Goal: Task Accomplishment & Management: Manage account settings

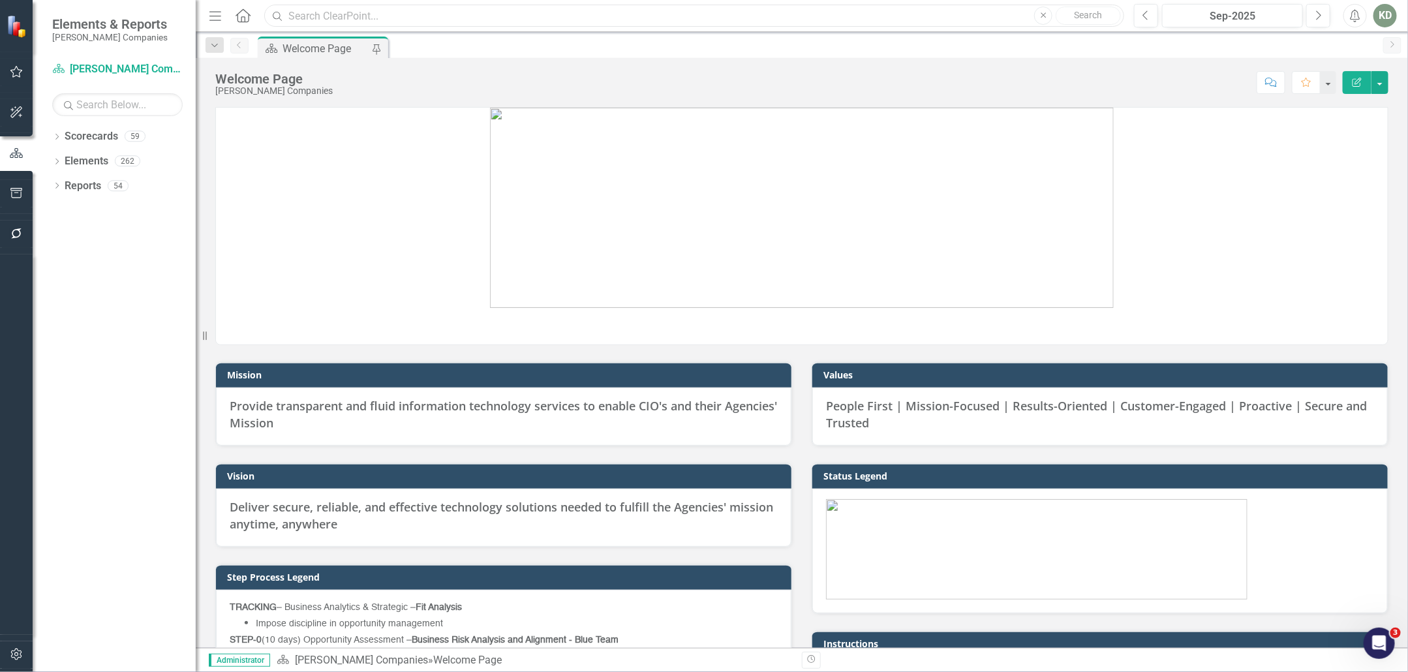
click at [594, 26] on input "text" at bounding box center [694, 16] width 860 height 23
paste input "244259"
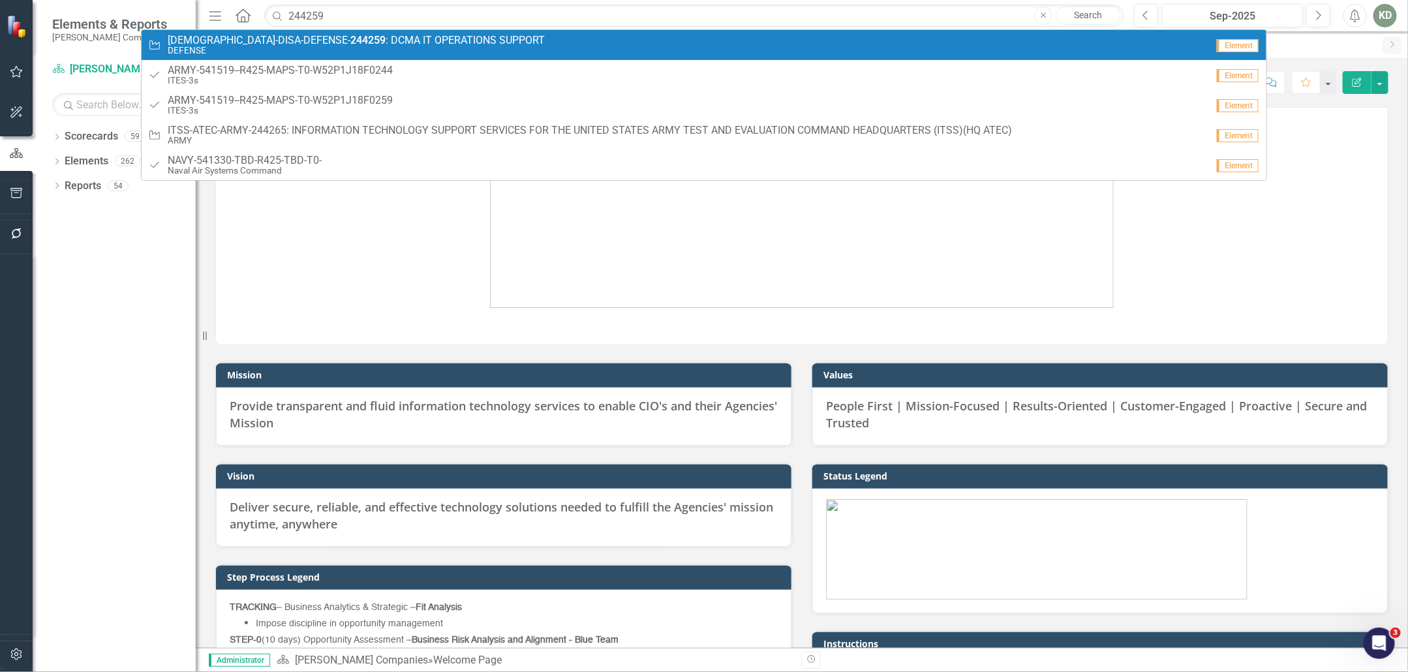
click at [424, 38] on span "DIOS-DISA-DEFENSE- 244259 : DCMA IT OPERATIONS SUPPORT" at bounding box center [356, 41] width 377 height 12
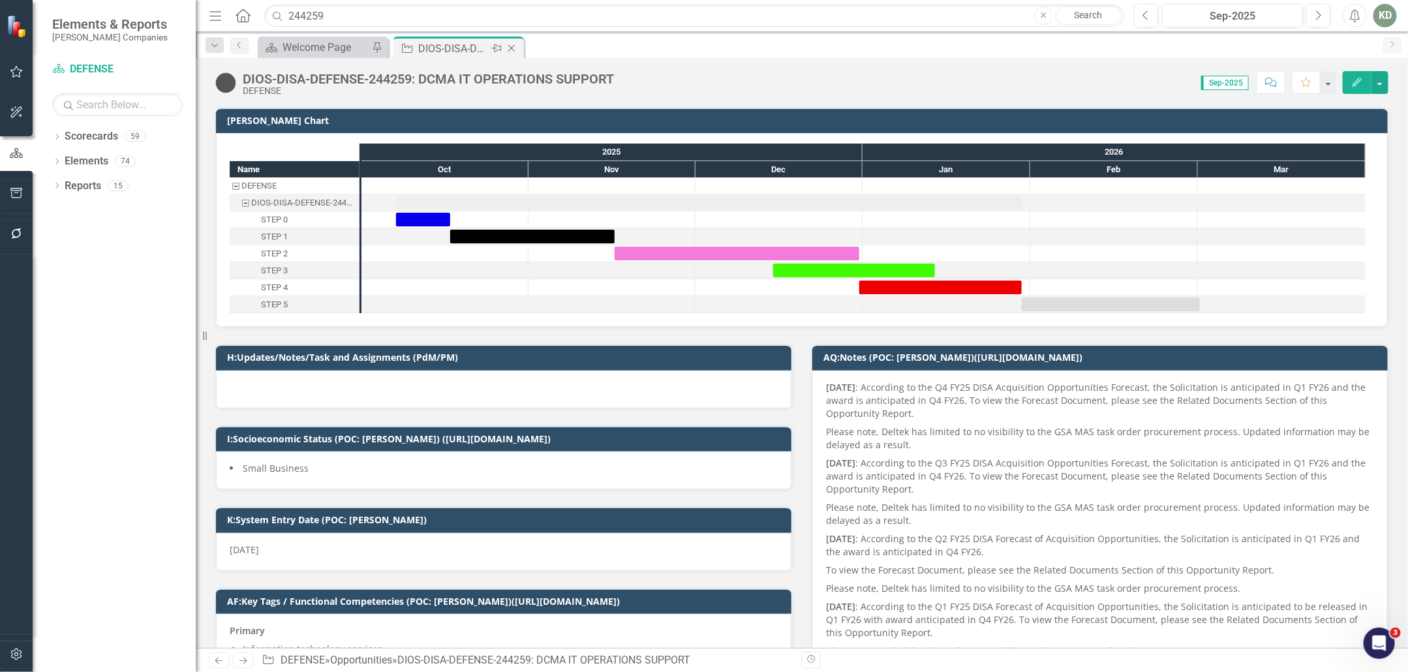
click at [514, 41] on div "Close" at bounding box center [512, 48] width 16 height 16
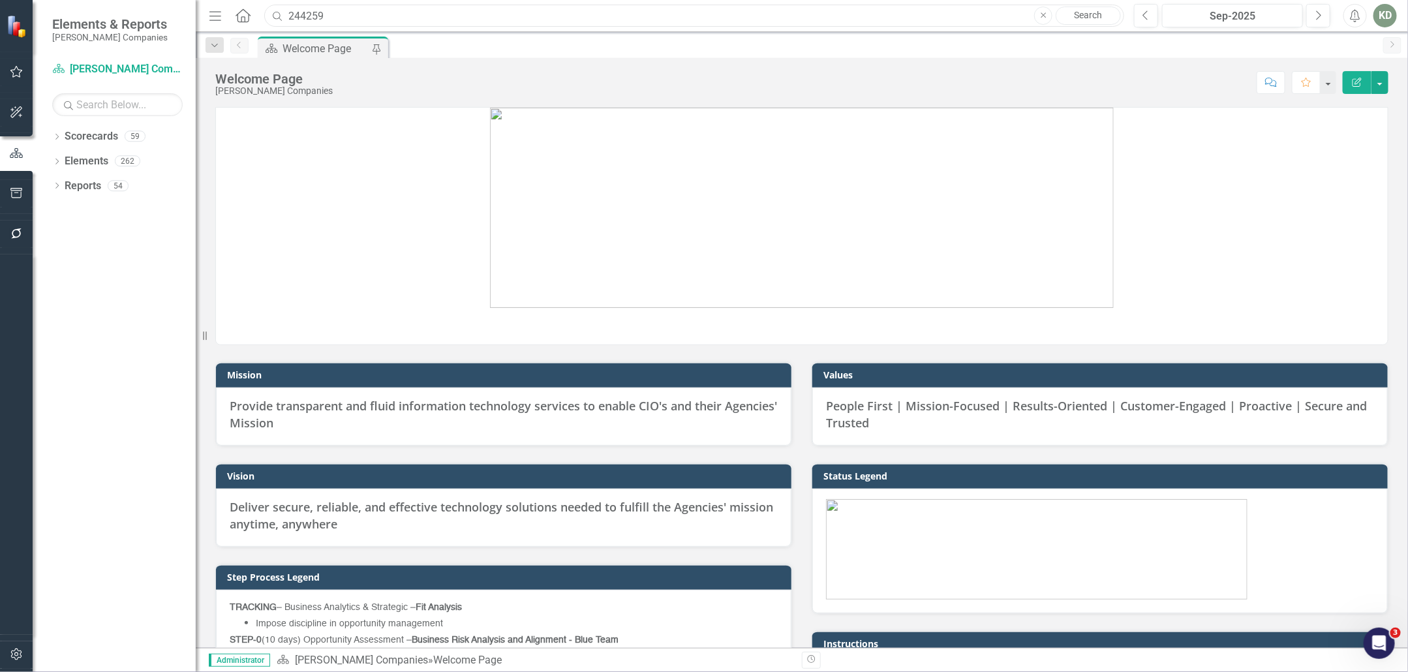
click at [299, 14] on input "244259" at bounding box center [694, 16] width 860 height 23
paste input "51207"
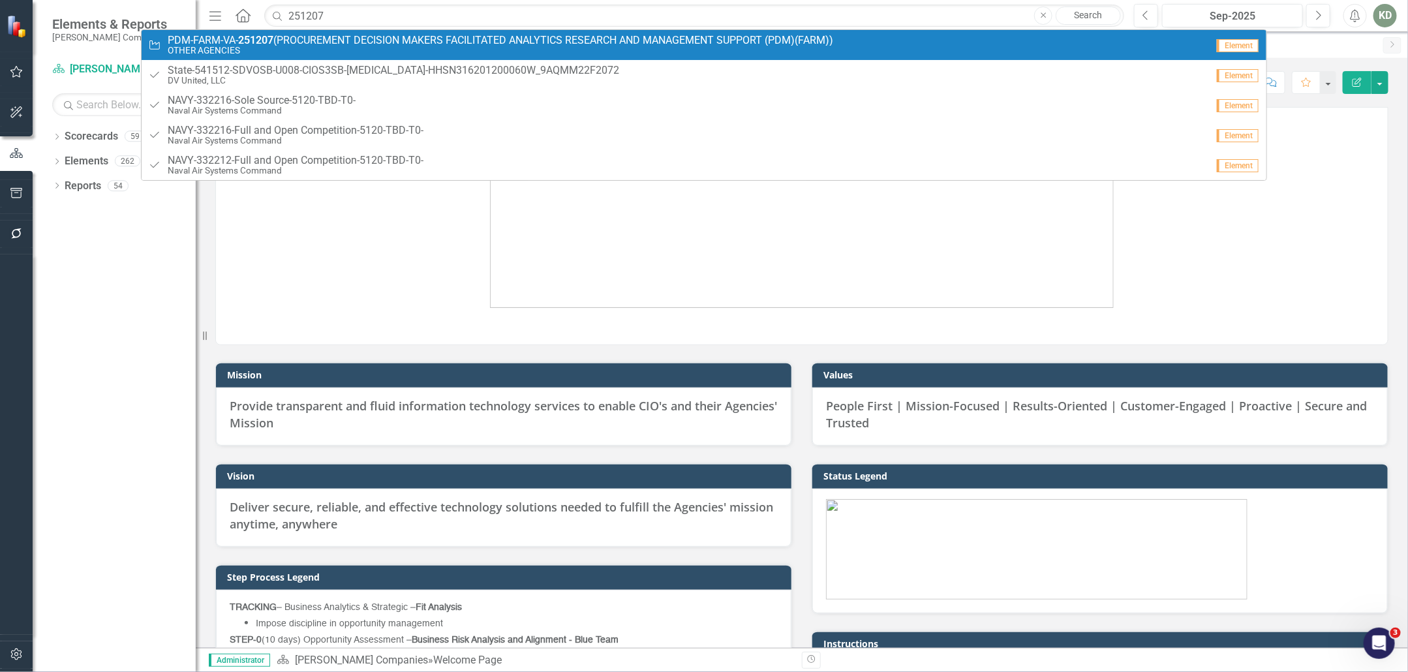
click at [333, 36] on span "PDM-FARM-VA- 251207 (PROCUREMENT DECISION MAKERS FACILITATED ANALYTICS RESEARCH…" at bounding box center [500, 41] width 665 height 12
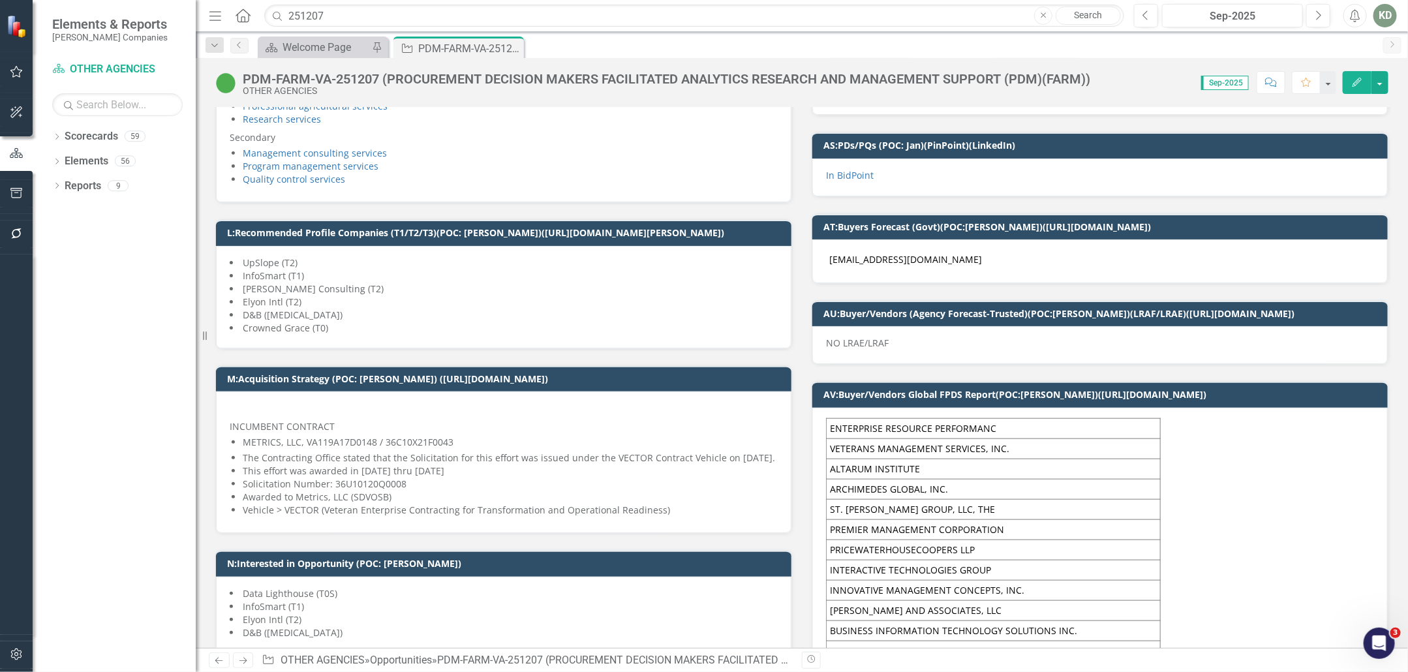
scroll to position [642, 0]
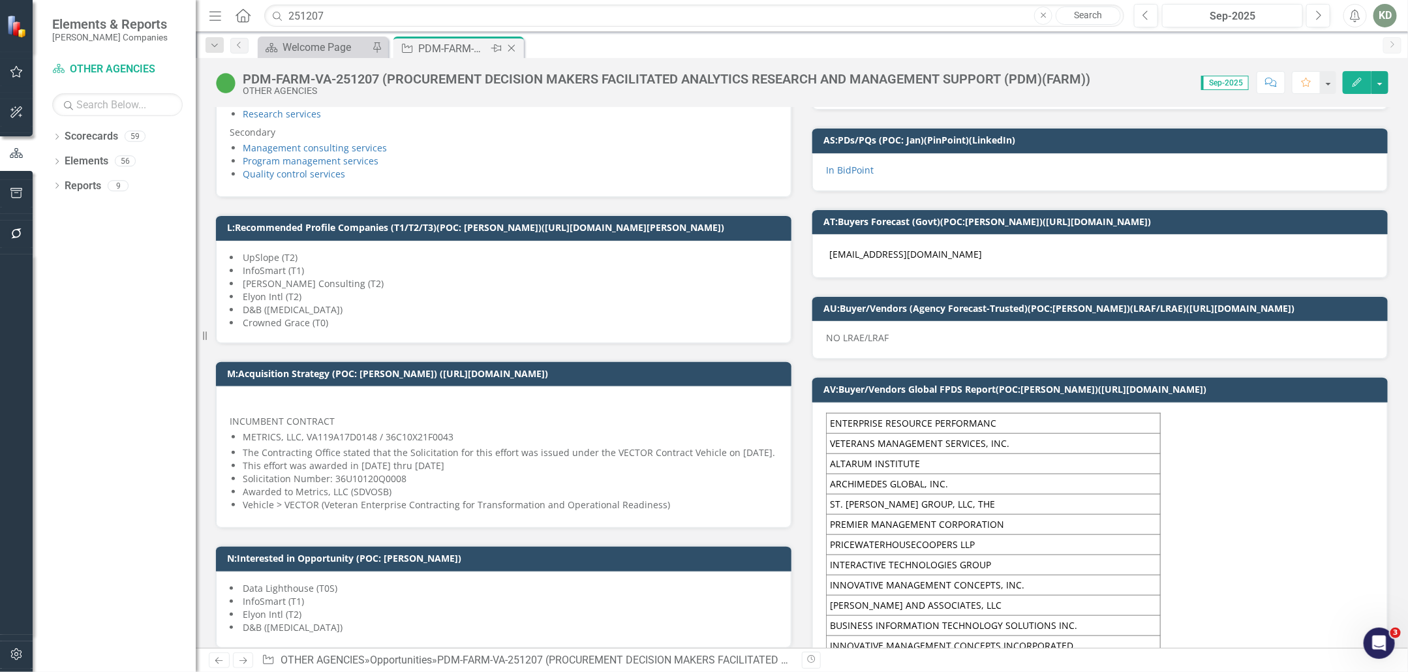
click at [513, 44] on icon "Close" at bounding box center [511, 48] width 13 height 10
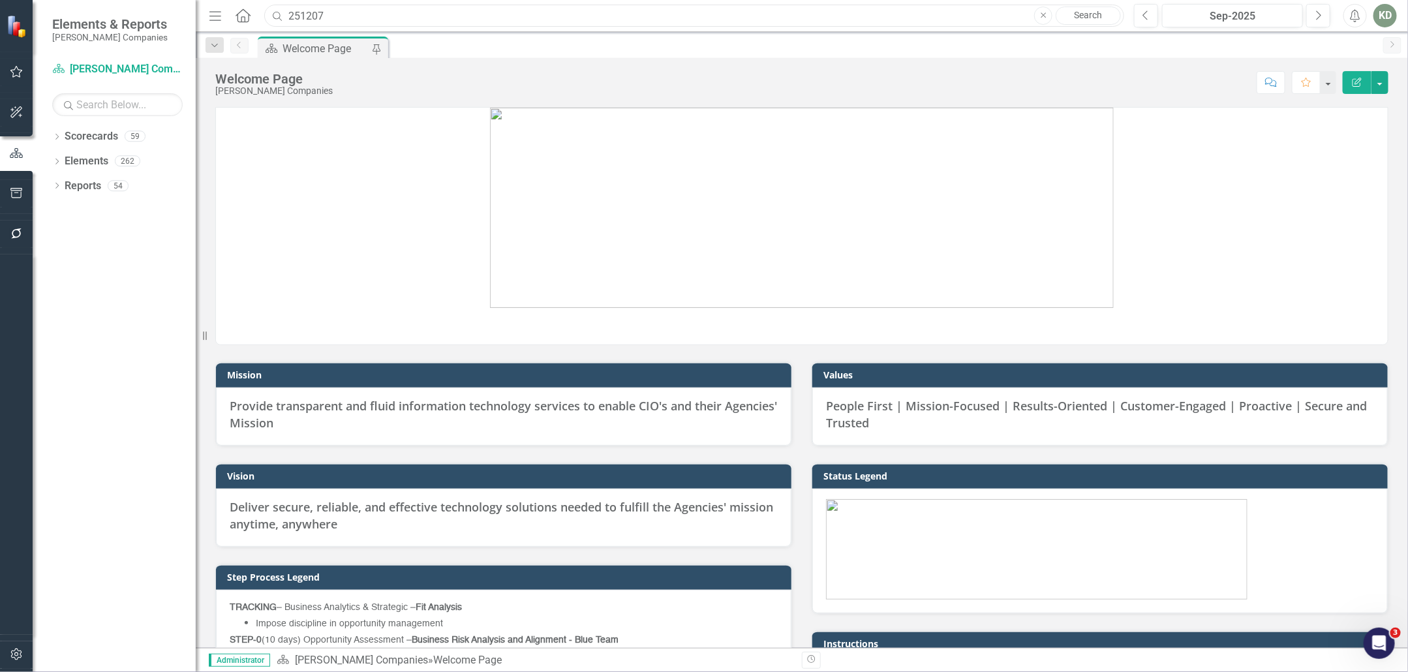
click at [312, 24] on input "251207" at bounding box center [694, 16] width 860 height 23
paste input "368"
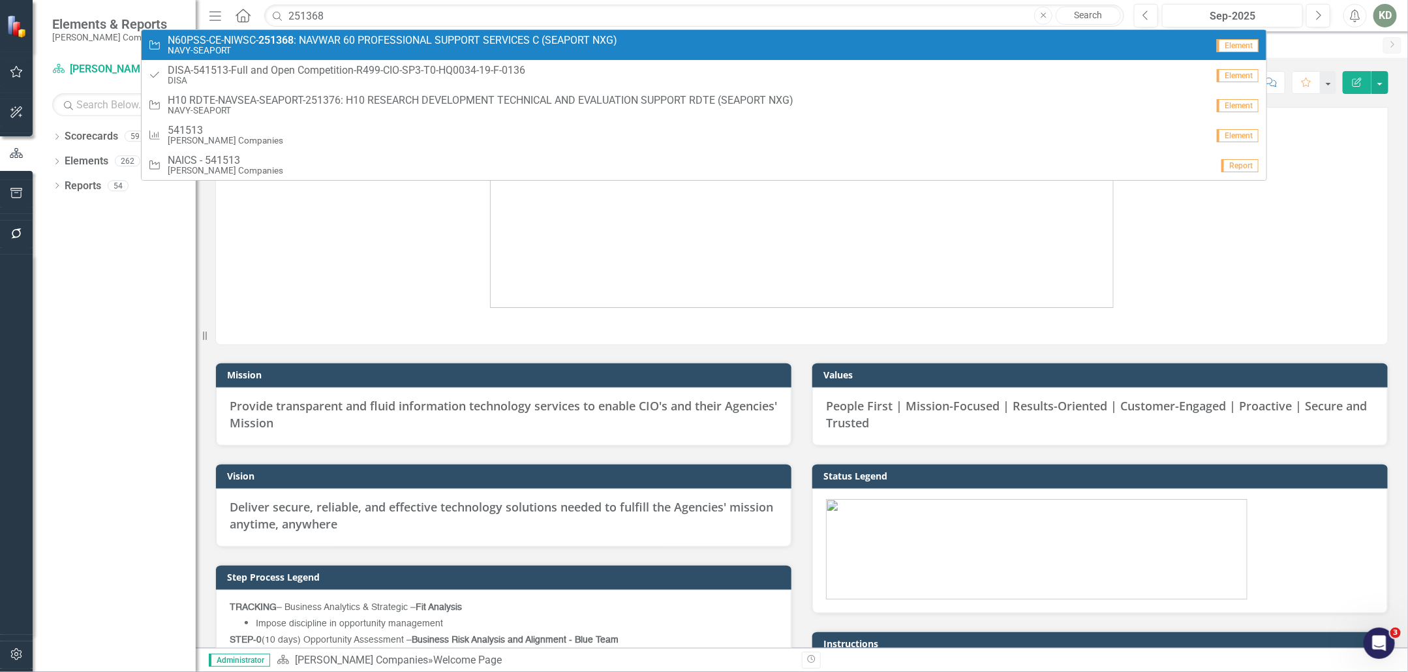
click at [315, 42] on span "N60PSS-CE-NIWSC- 251368 : NAVWAR 60 PROFESSIONAL SUPPORT SERVICES C (SEAPORT NX…" at bounding box center [392, 41] width 449 height 12
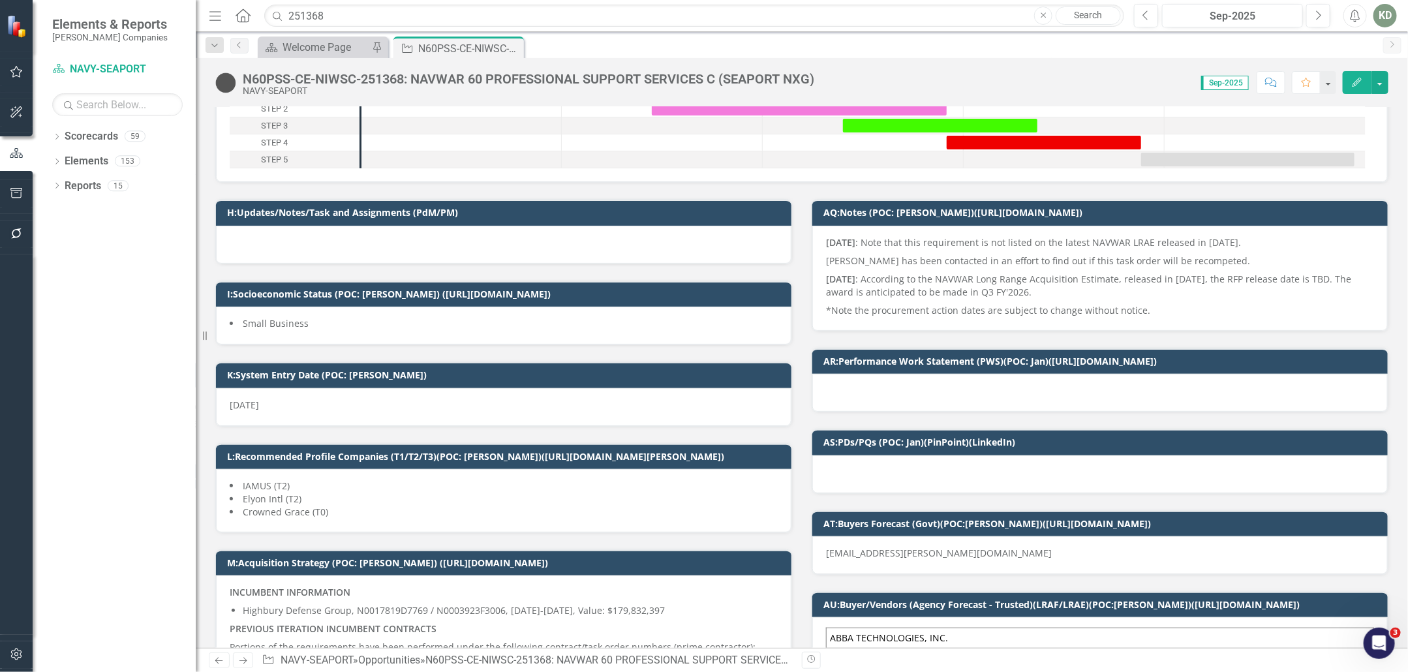
scroll to position [142, 0]
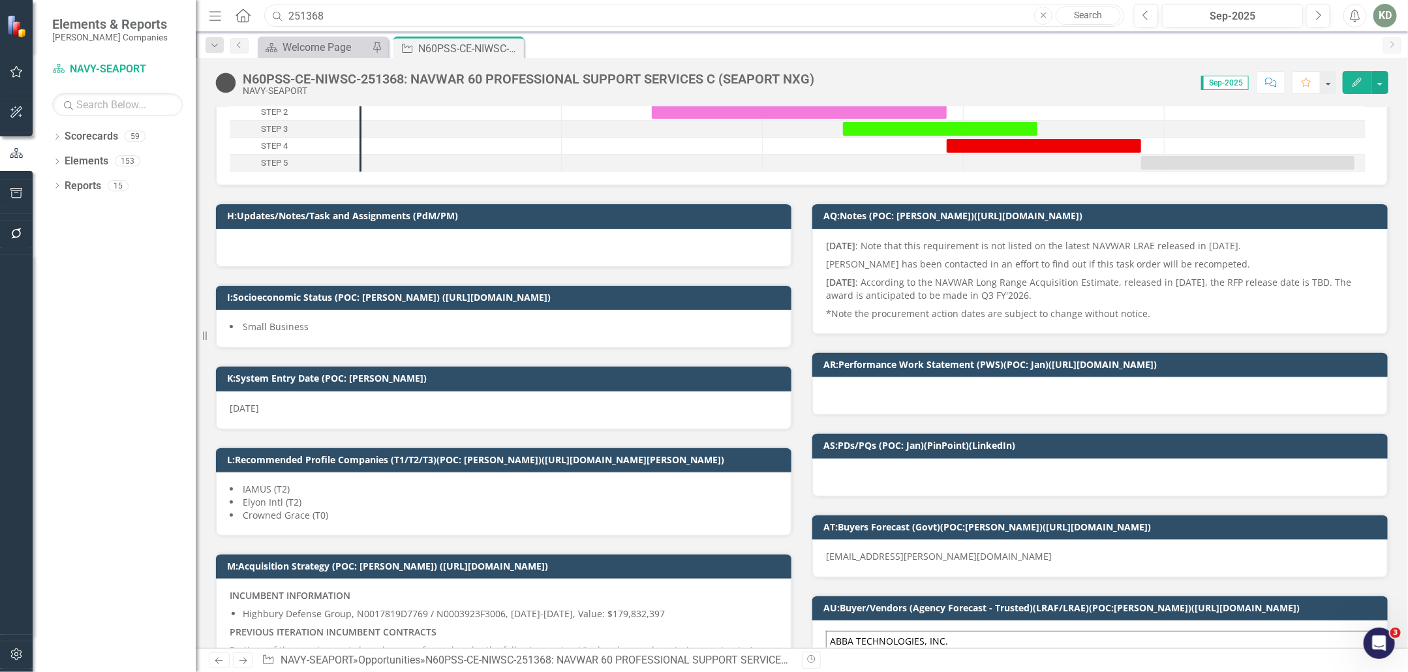
click at [316, 18] on input "251368" at bounding box center [694, 16] width 860 height 23
paste input "47543"
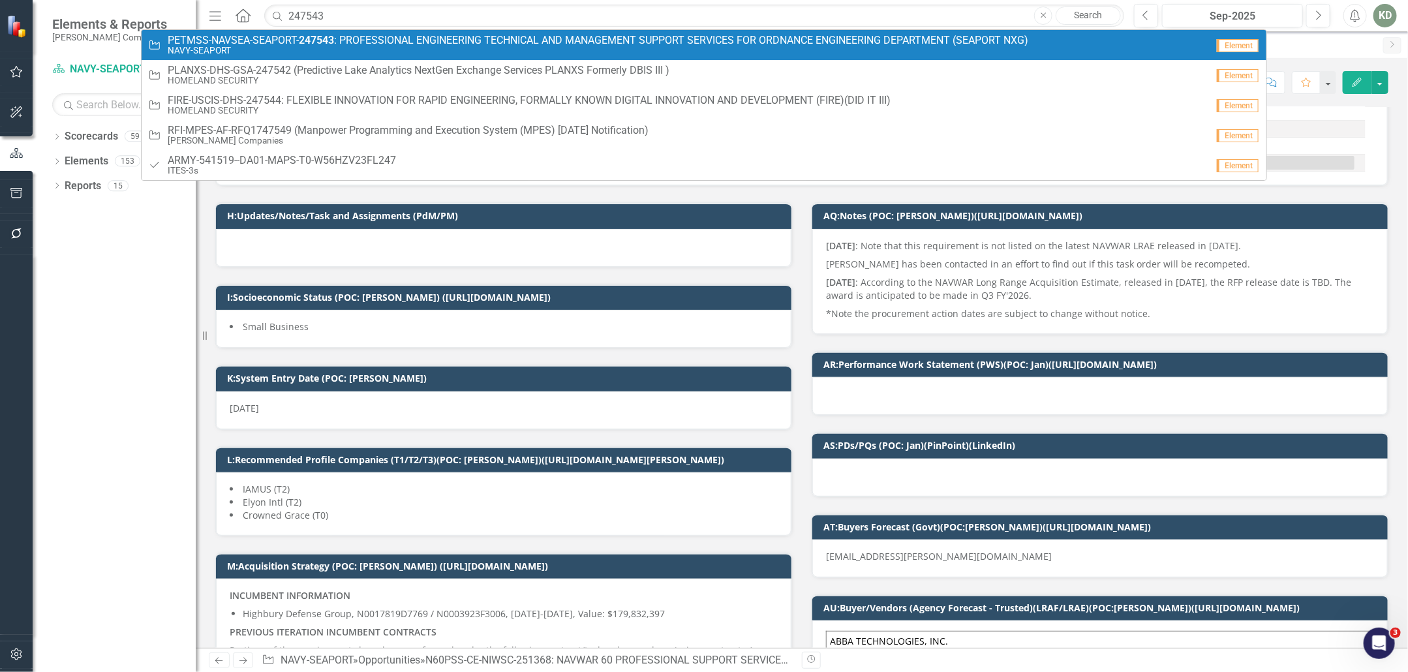
click at [328, 40] on strong "247543" at bounding box center [316, 40] width 35 height 12
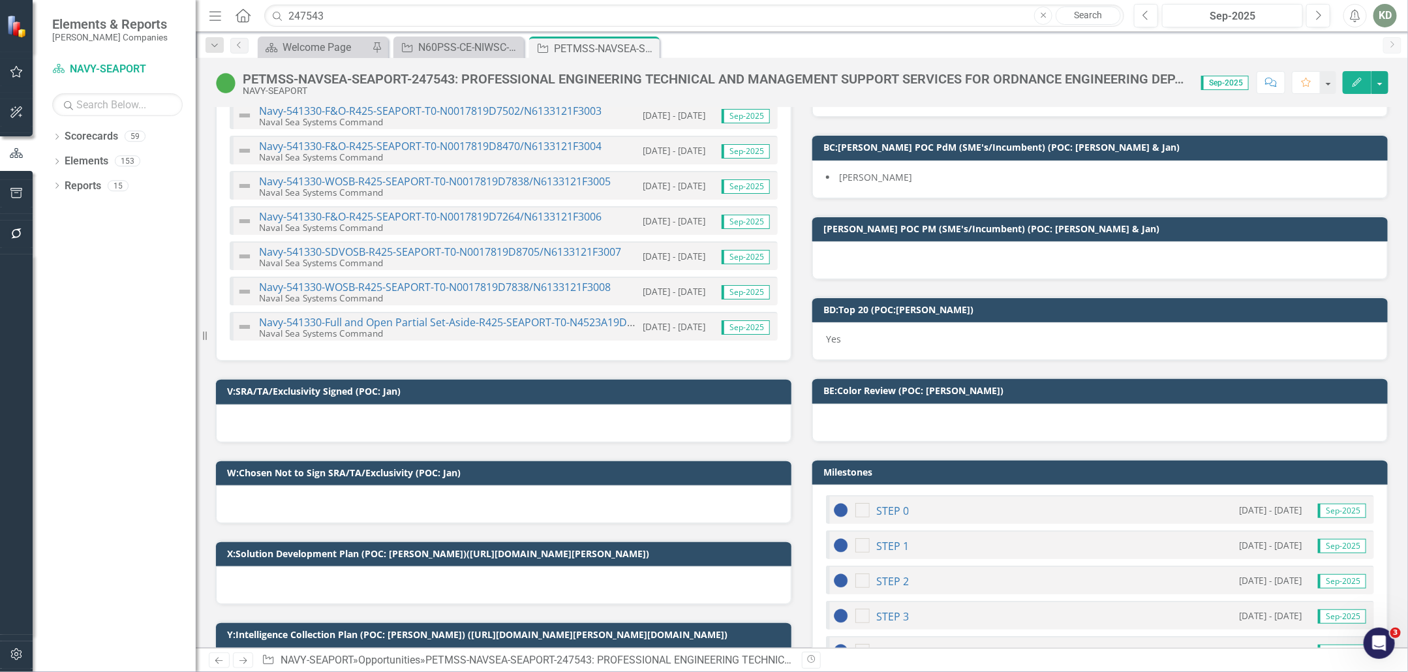
scroll to position [7568, 0]
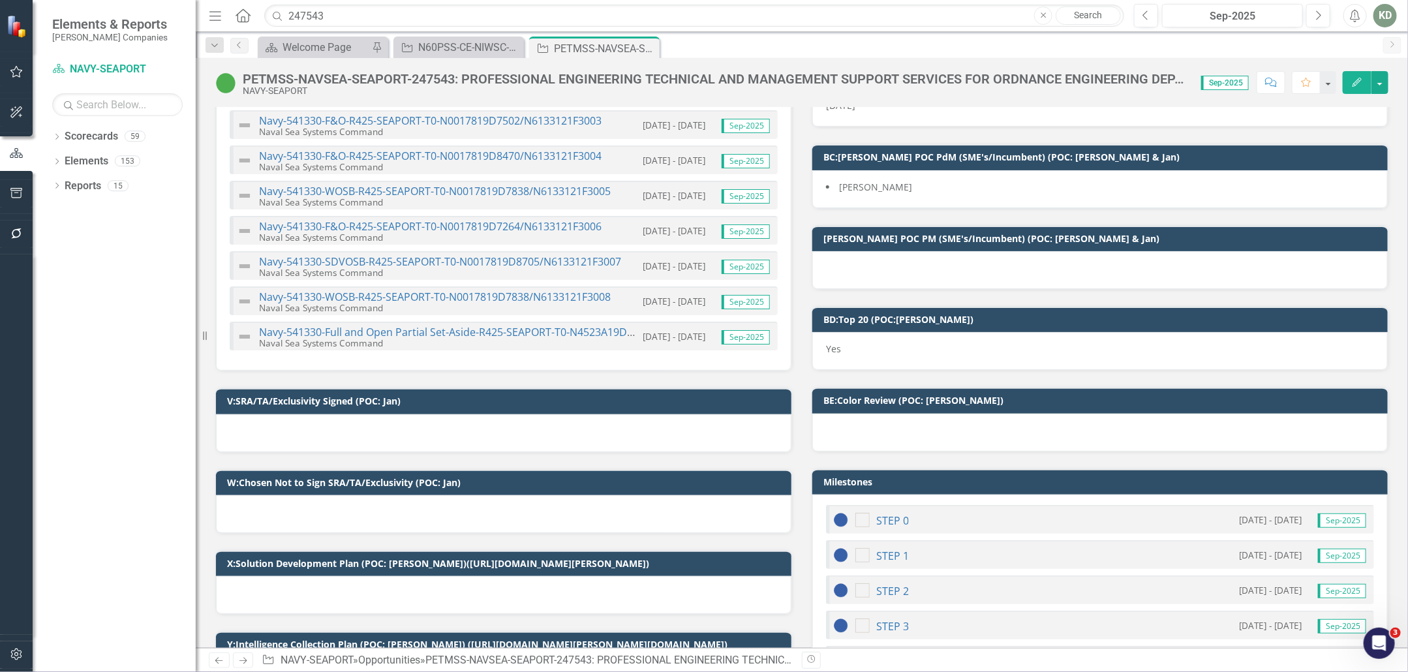
click at [847, 332] on div "Yes" at bounding box center [1099, 351] width 575 height 38
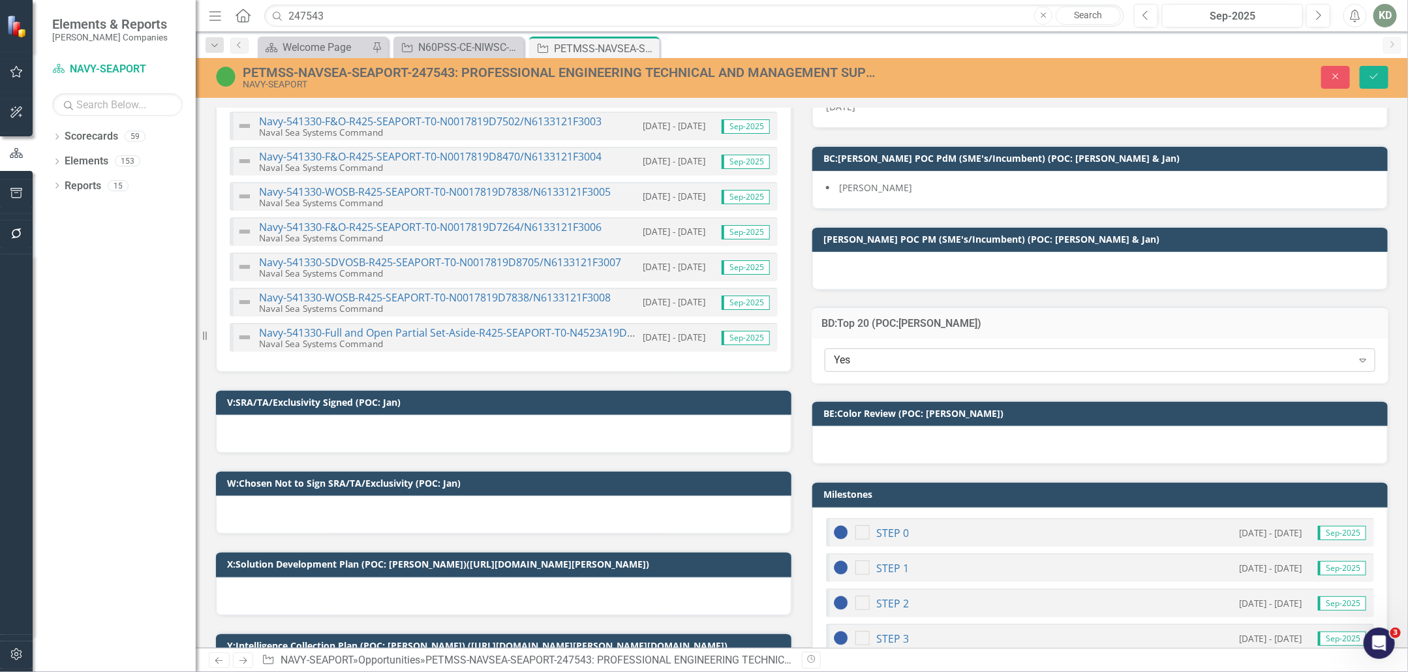
click at [856, 353] on div "Yes" at bounding box center [1093, 360] width 519 height 15
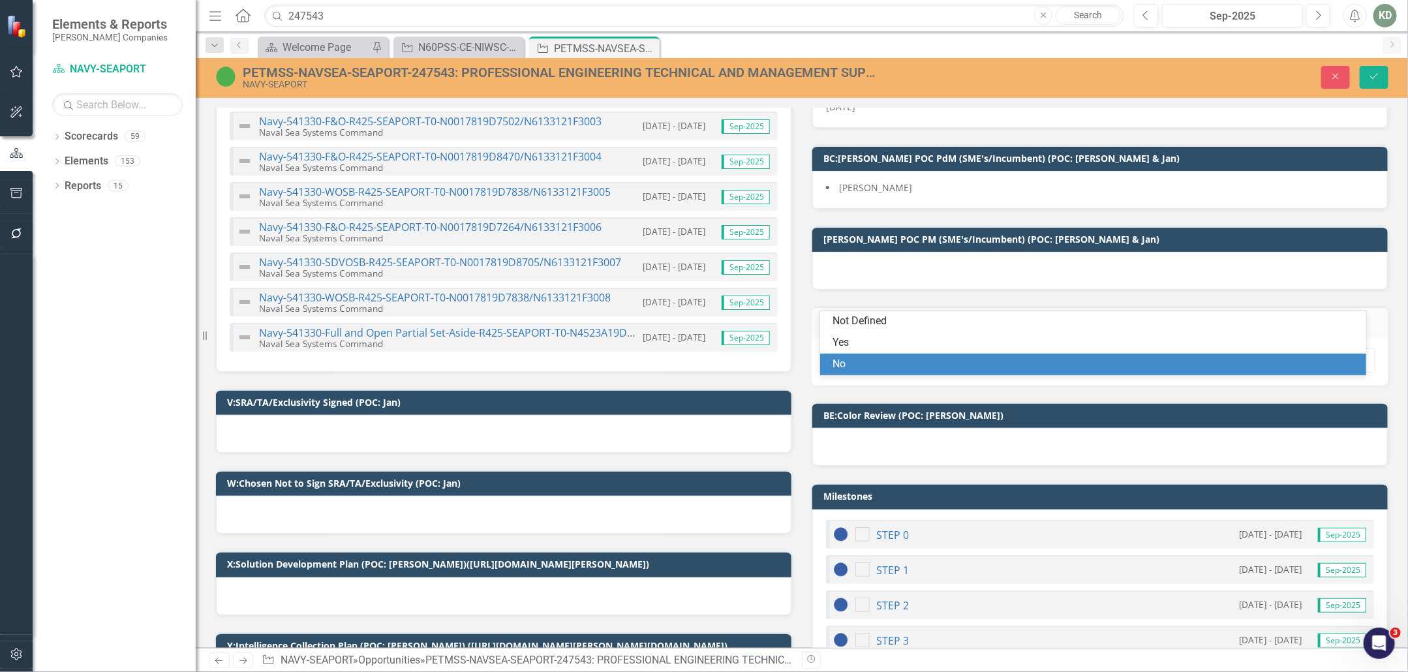
click at [851, 359] on div "No" at bounding box center [1095, 364] width 525 height 15
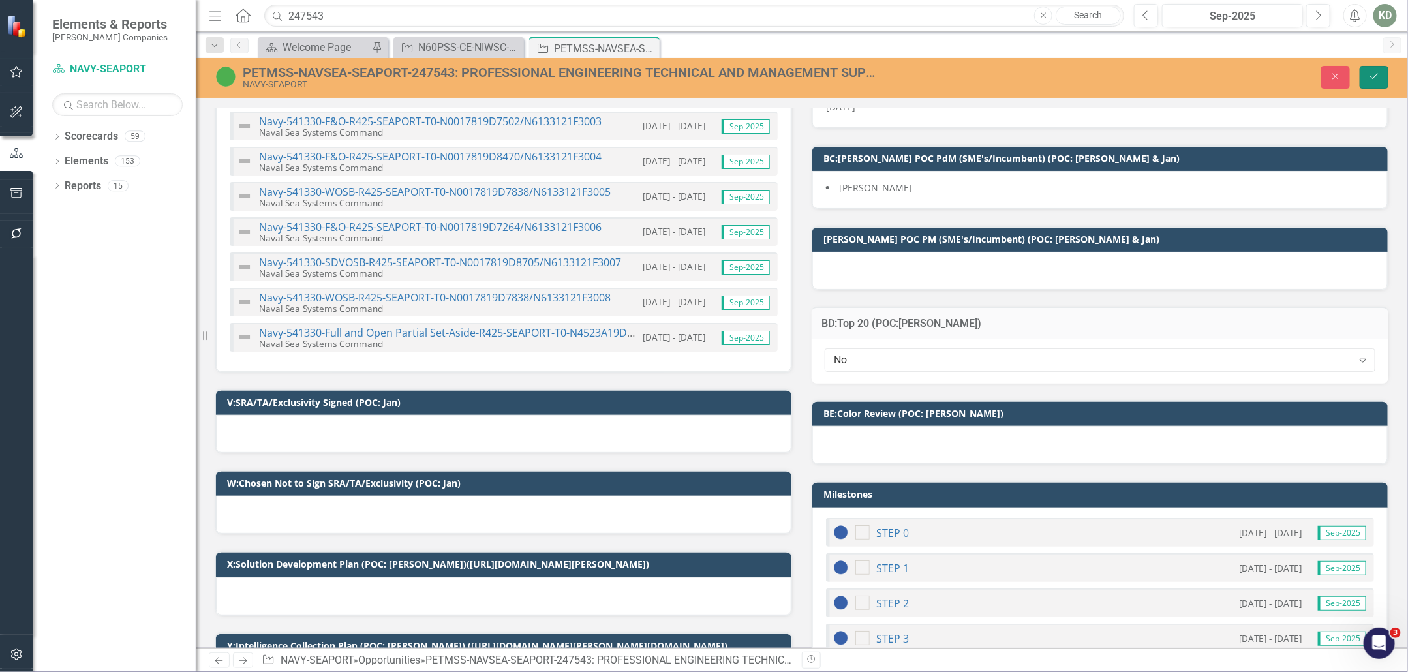
click at [1379, 80] on icon "Save" at bounding box center [1374, 76] width 12 height 9
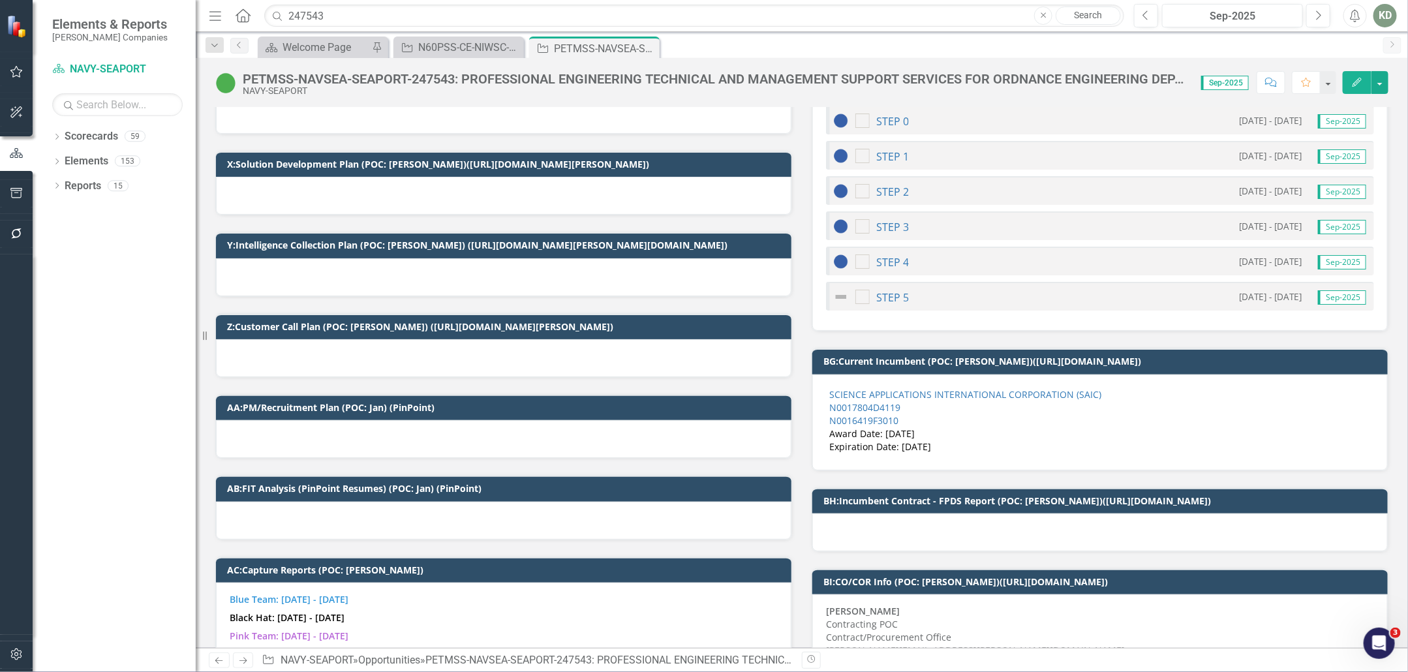
scroll to position [9431, 0]
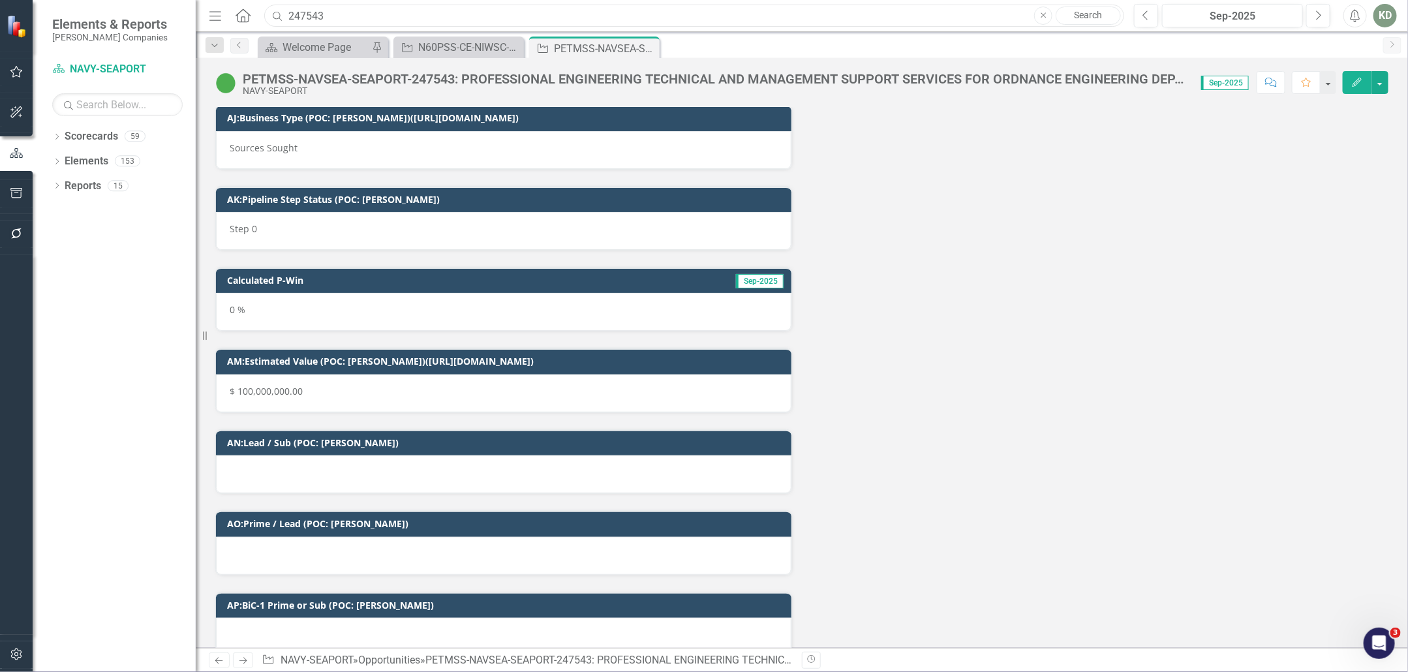
click at [309, 18] on input "247543" at bounding box center [694, 16] width 860 height 23
paste input "53057"
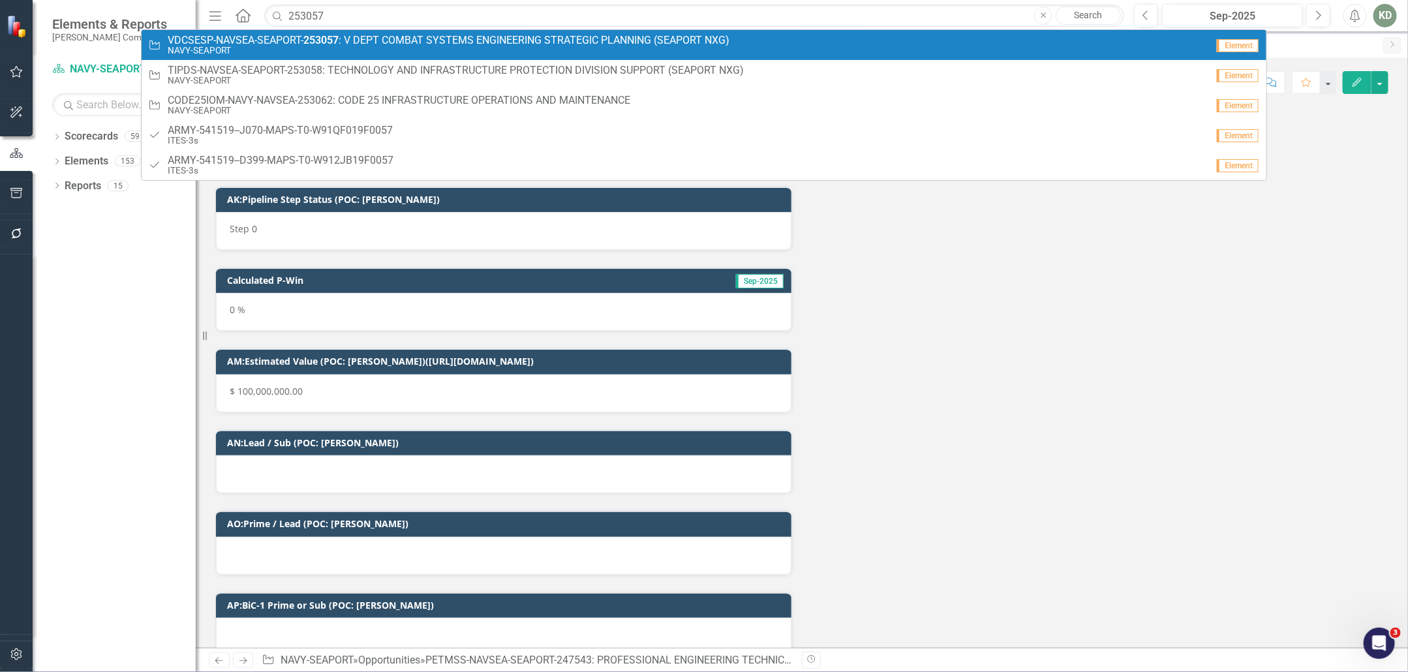
click at [319, 36] on strong "253057" at bounding box center [320, 40] width 35 height 12
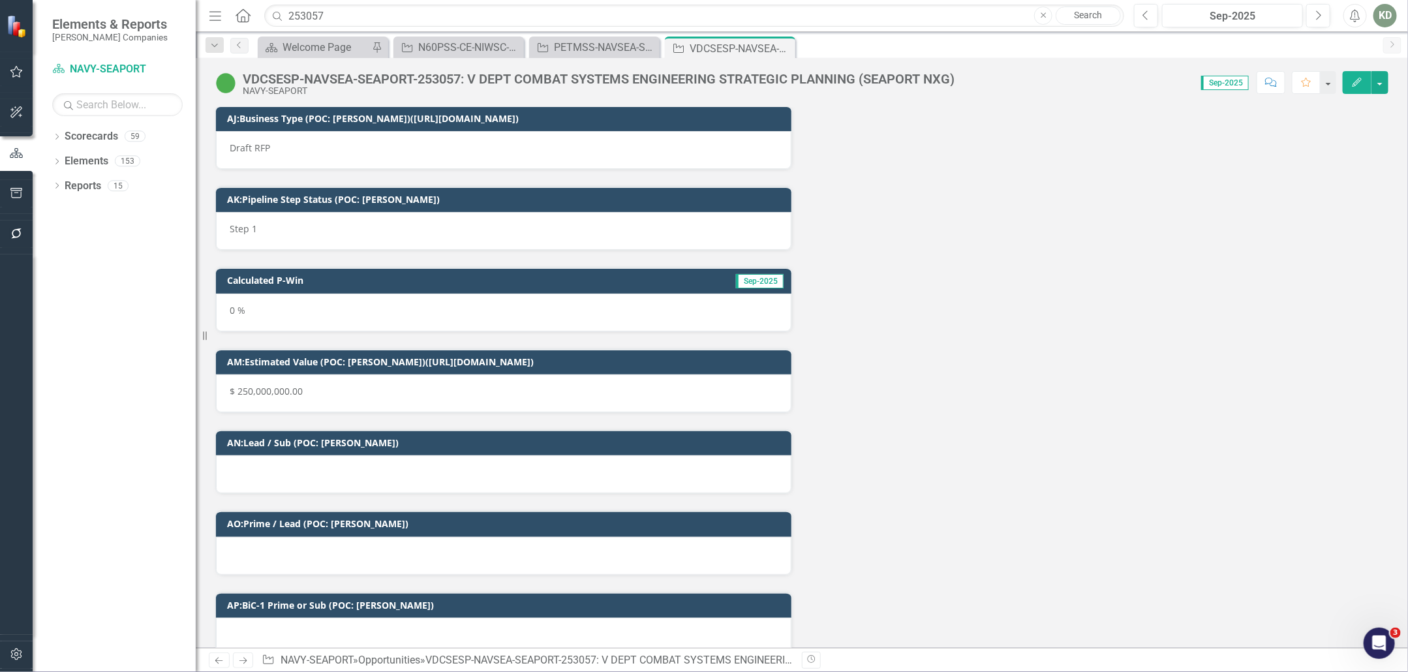
scroll to position [8757, 0]
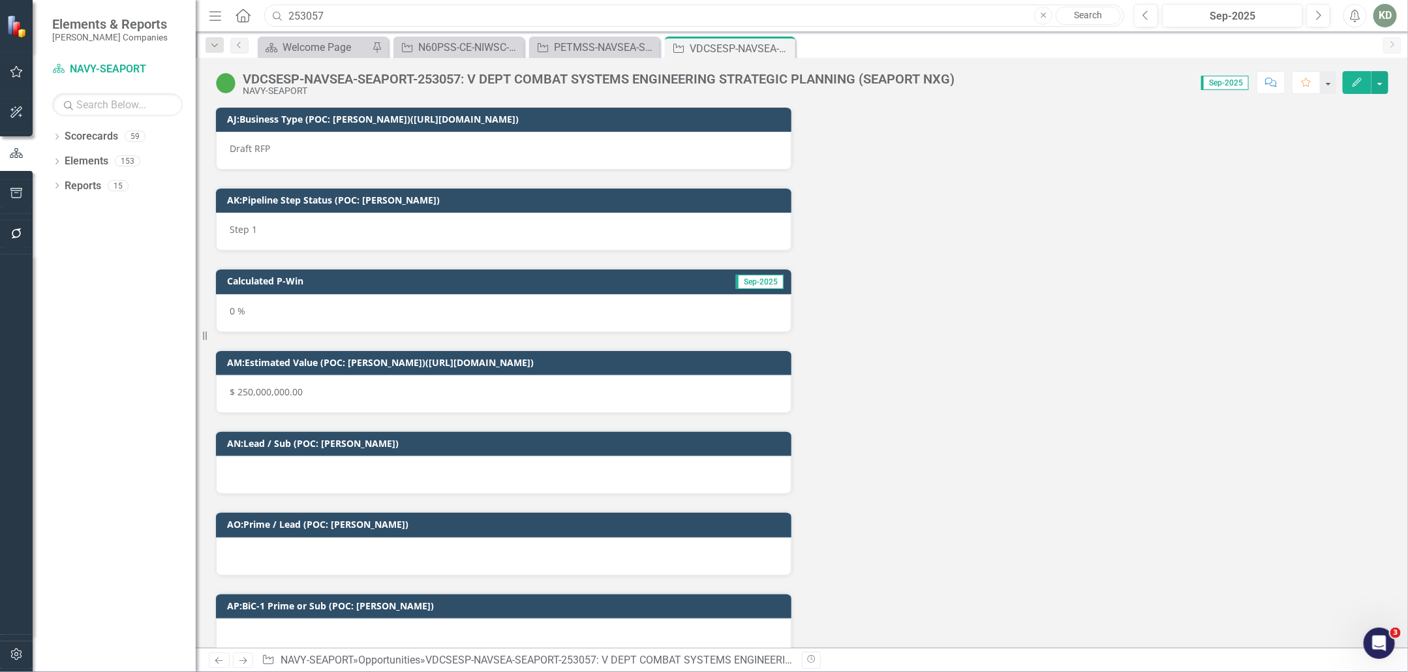
click at [295, 13] on input "253057" at bounding box center [694, 16] width 860 height 23
paste input "45700"
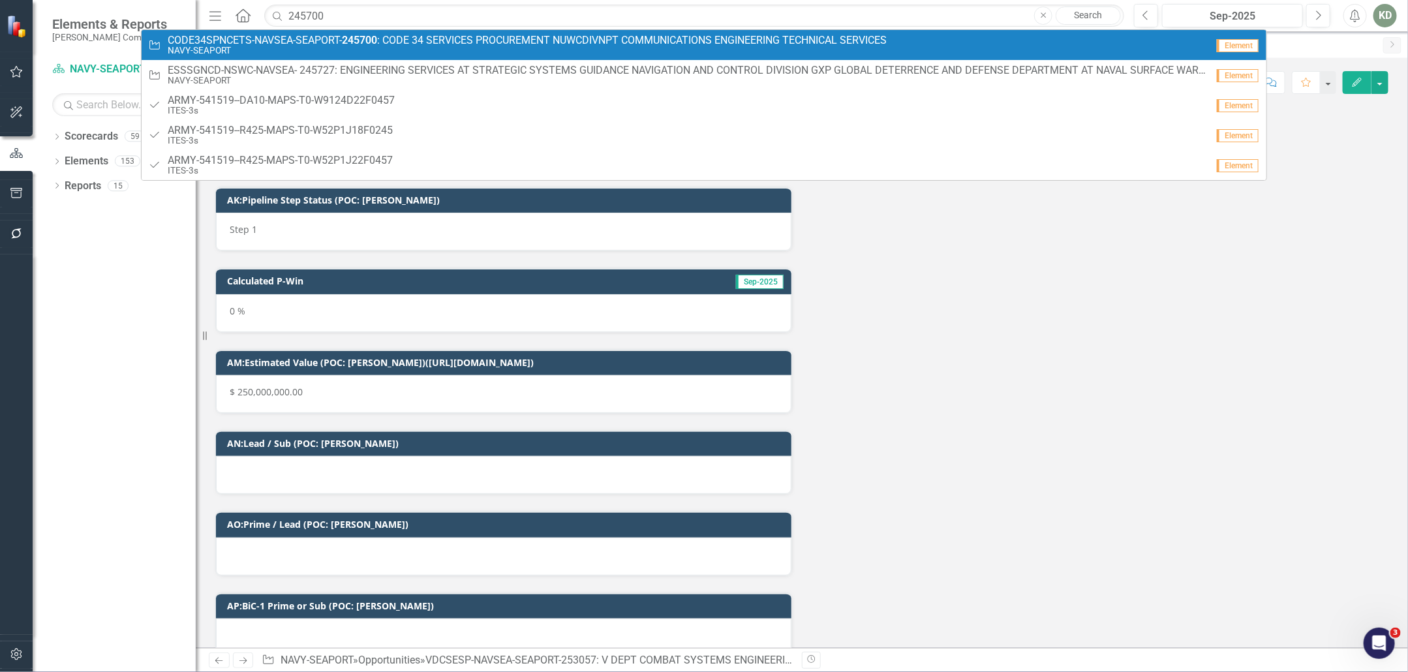
click at [294, 35] on span "CODE34SPNCETS-NAVSEA-SEAPORT- 245700 : CODE 34 SERVICES PROCUREMENT NUWCDIVNPT …" at bounding box center [527, 41] width 719 height 12
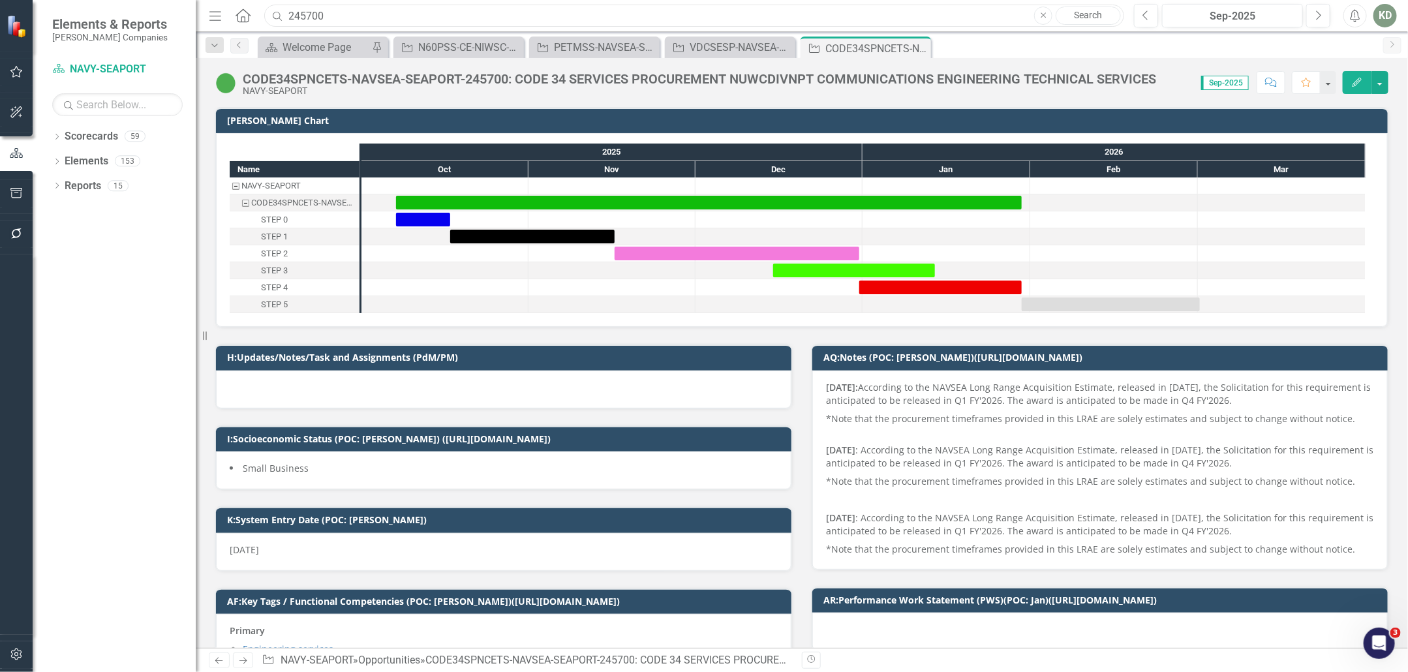
click at [309, 10] on input "245700" at bounding box center [694, 16] width 860 height 23
paste input "54266"
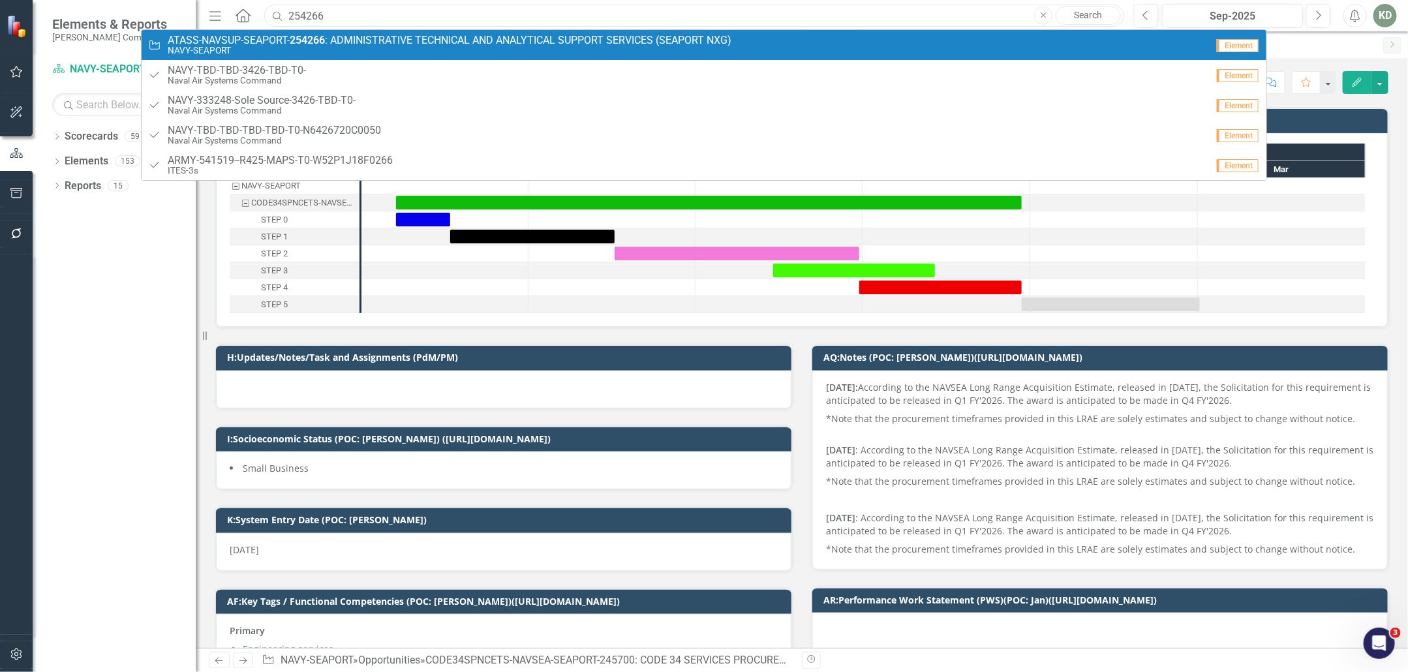
type input "254266"
click at [432, 46] on small "NAVY-SEAPORT" at bounding box center [450, 51] width 564 height 10
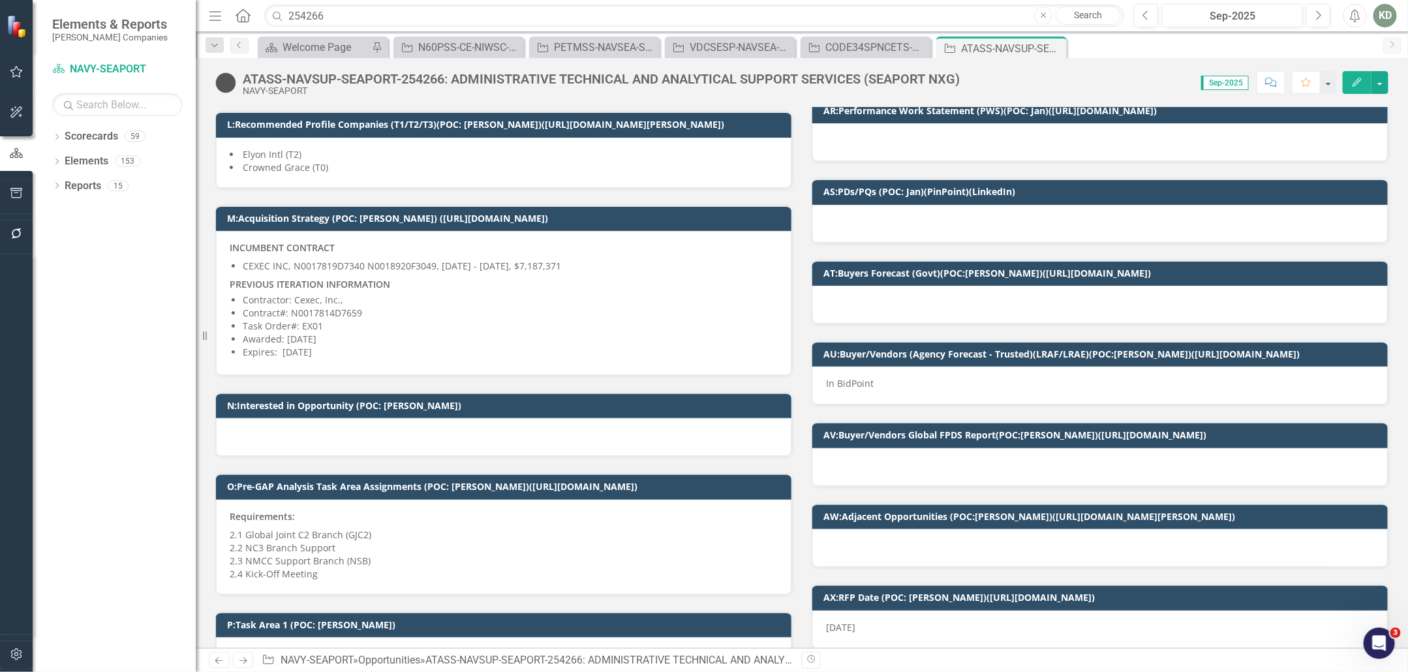
scroll to position [398, 0]
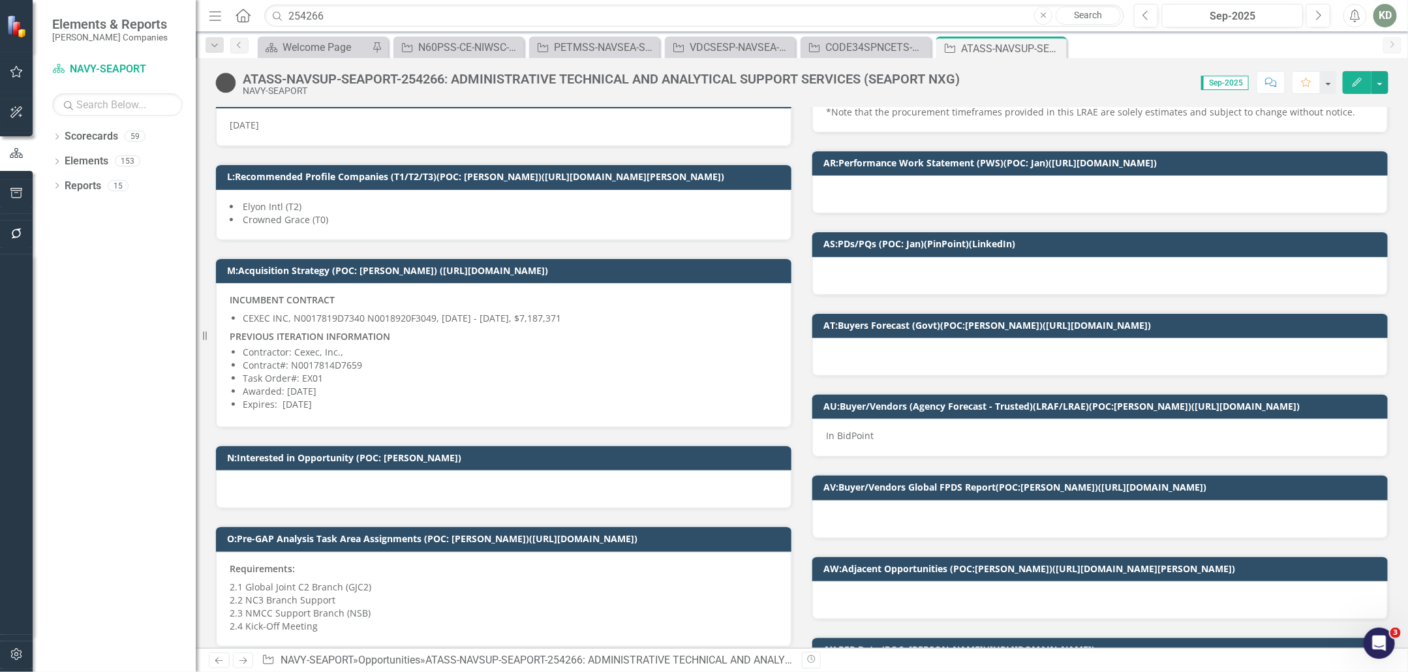
click at [917, 430] on p "In BidPoint" at bounding box center [1100, 435] width 548 height 13
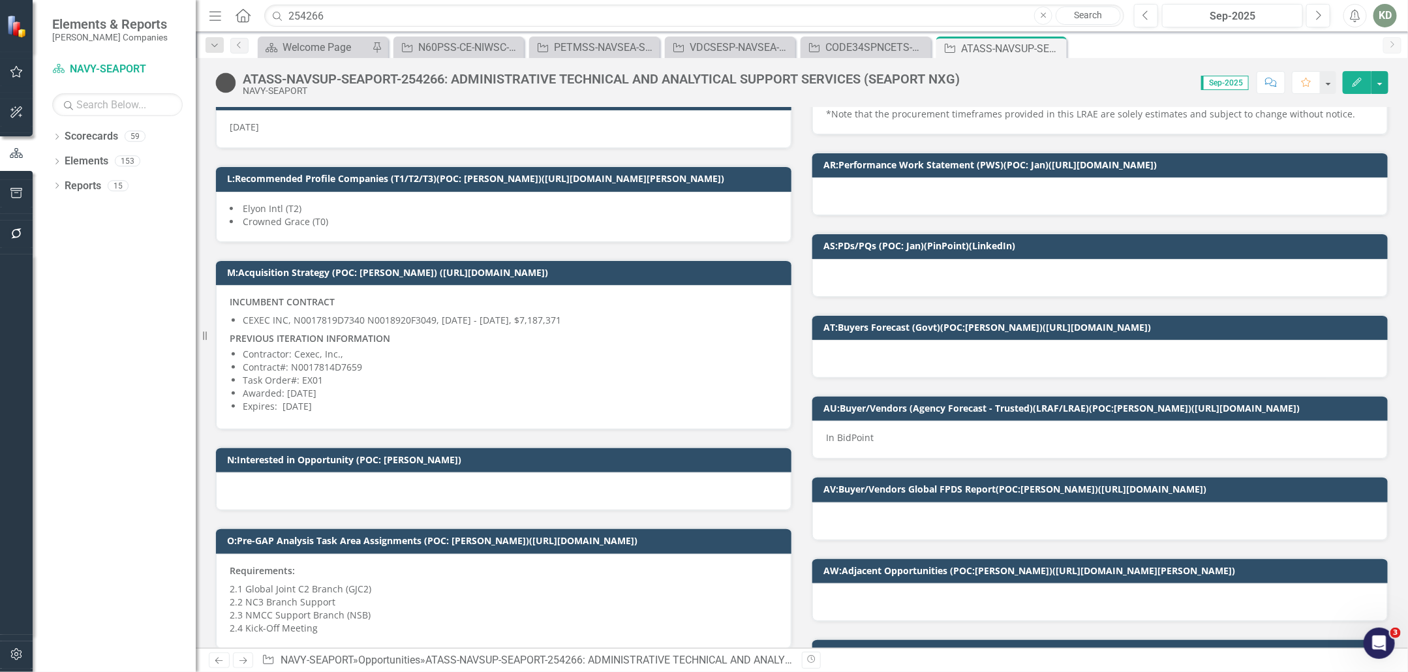
click at [917, 431] on p "In BidPoint" at bounding box center [1100, 437] width 548 height 13
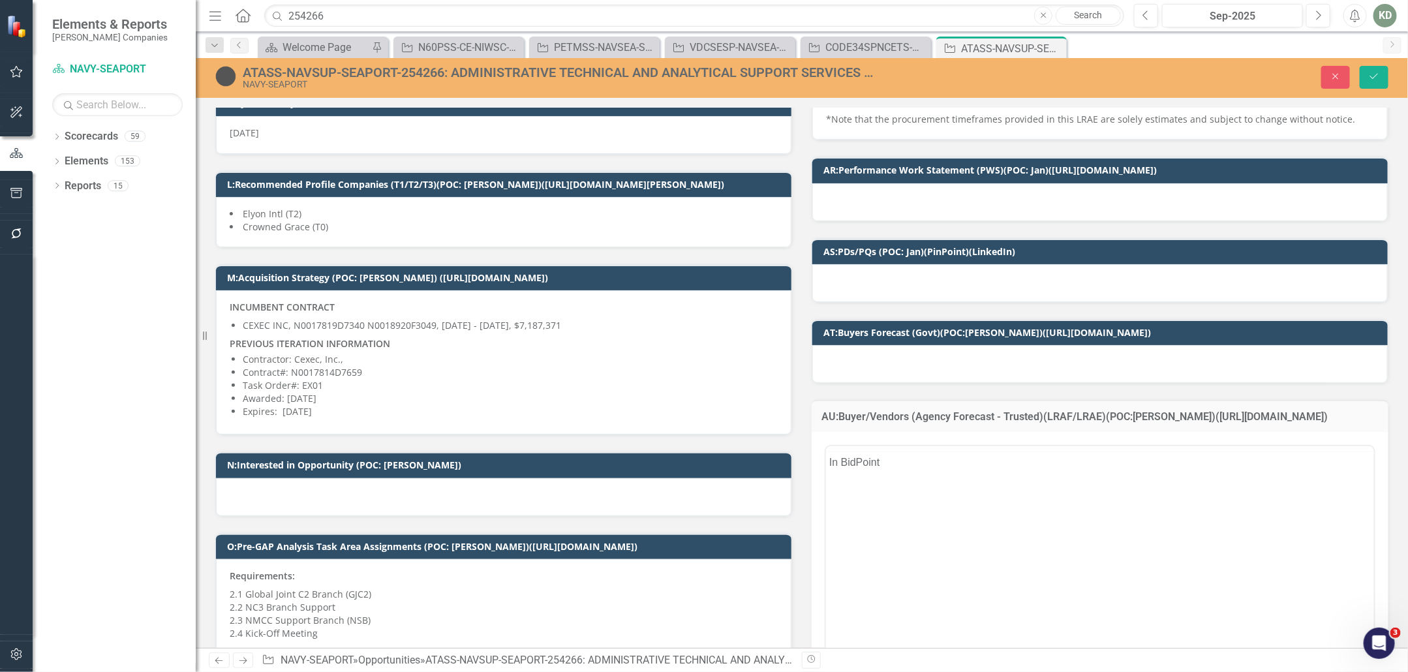
scroll to position [0, 0]
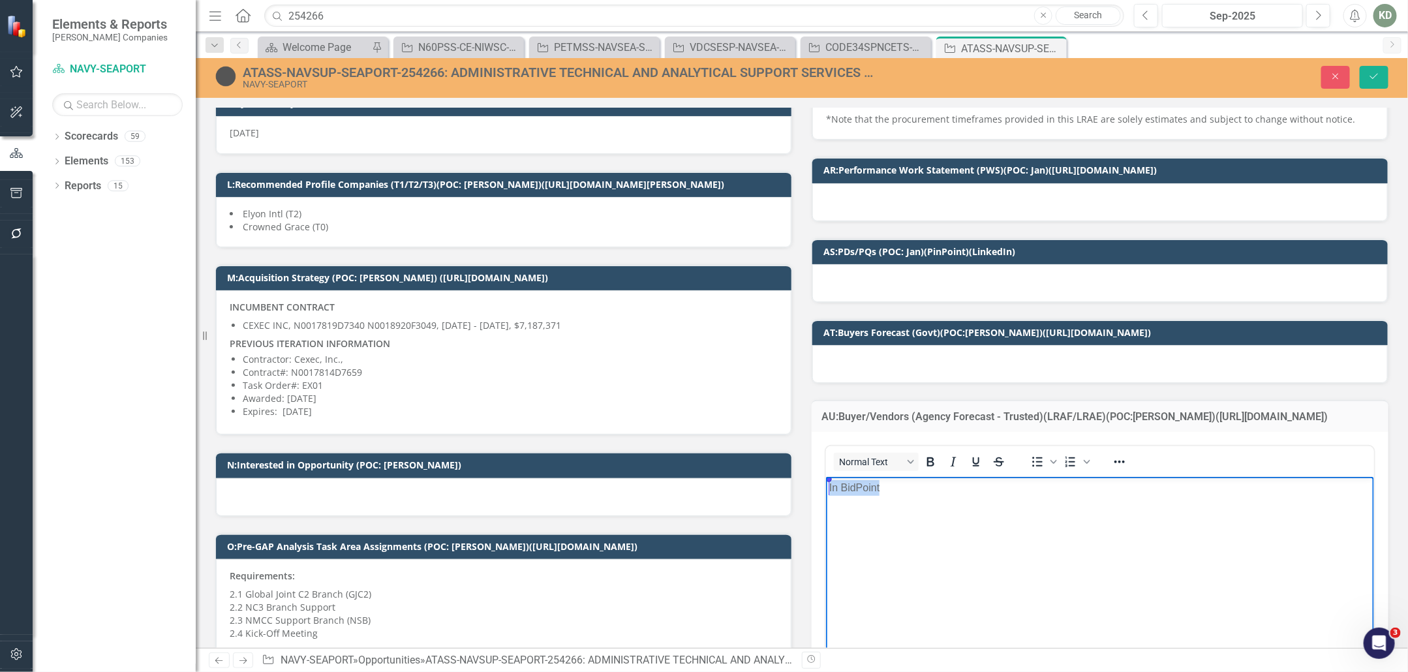
drag, startPoint x: 907, startPoint y: 486, endPoint x: 786, endPoint y: 480, distance: 121.5
click at [825, 480] on html "In BidPoint Open AI Tools" at bounding box center [1099, 574] width 548 height 196
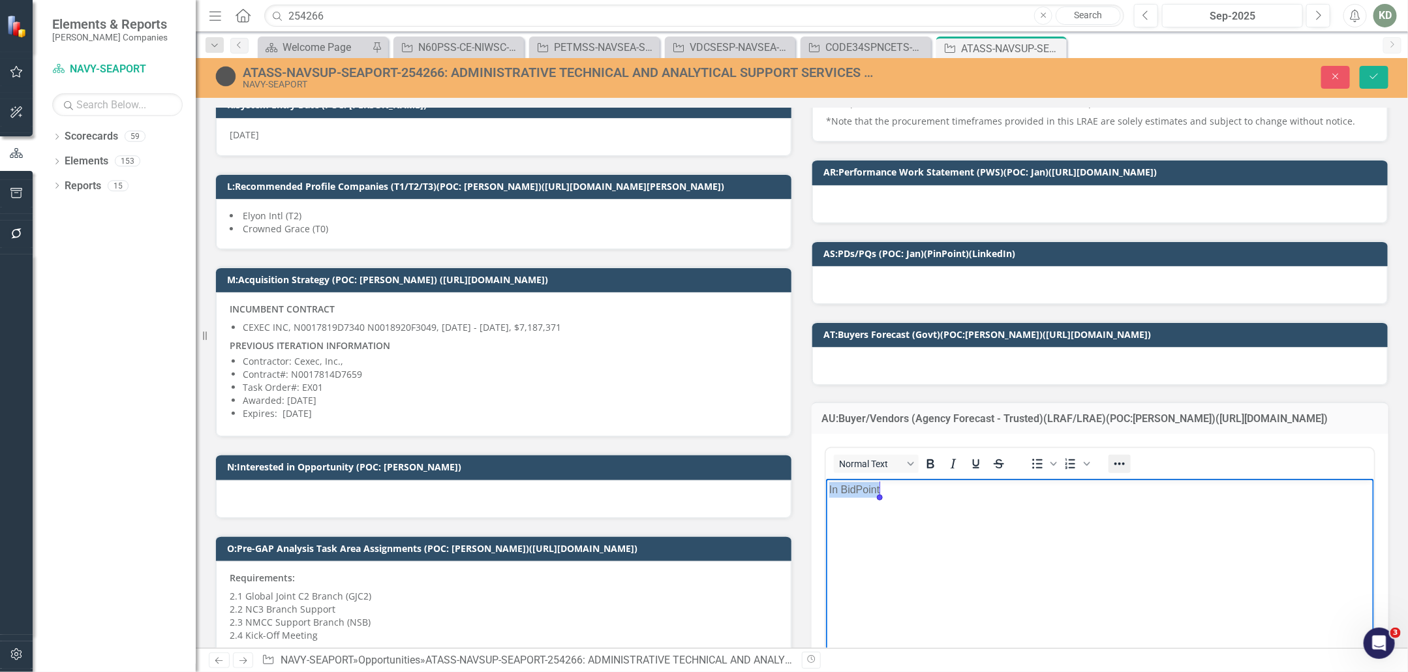
click at [1116, 461] on icon "Reveal or hide additional toolbar items" at bounding box center [1120, 464] width 16 height 16
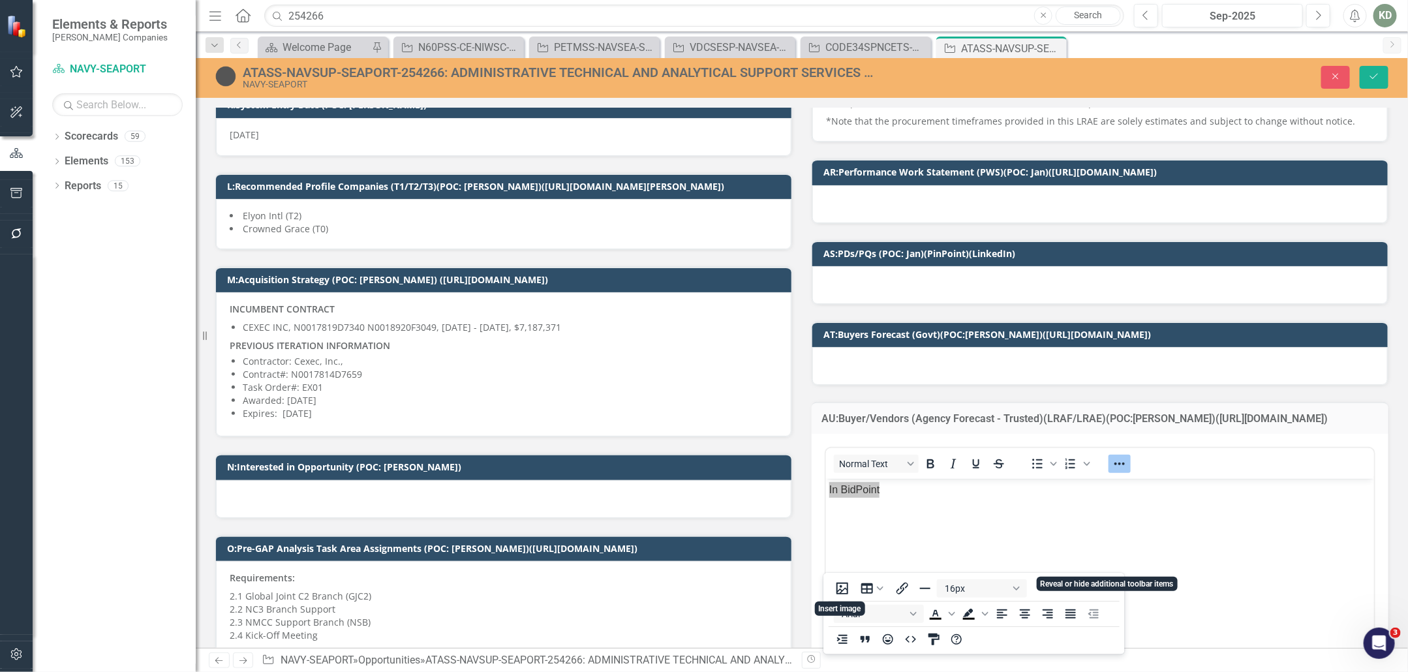
scroll to position [323, 0]
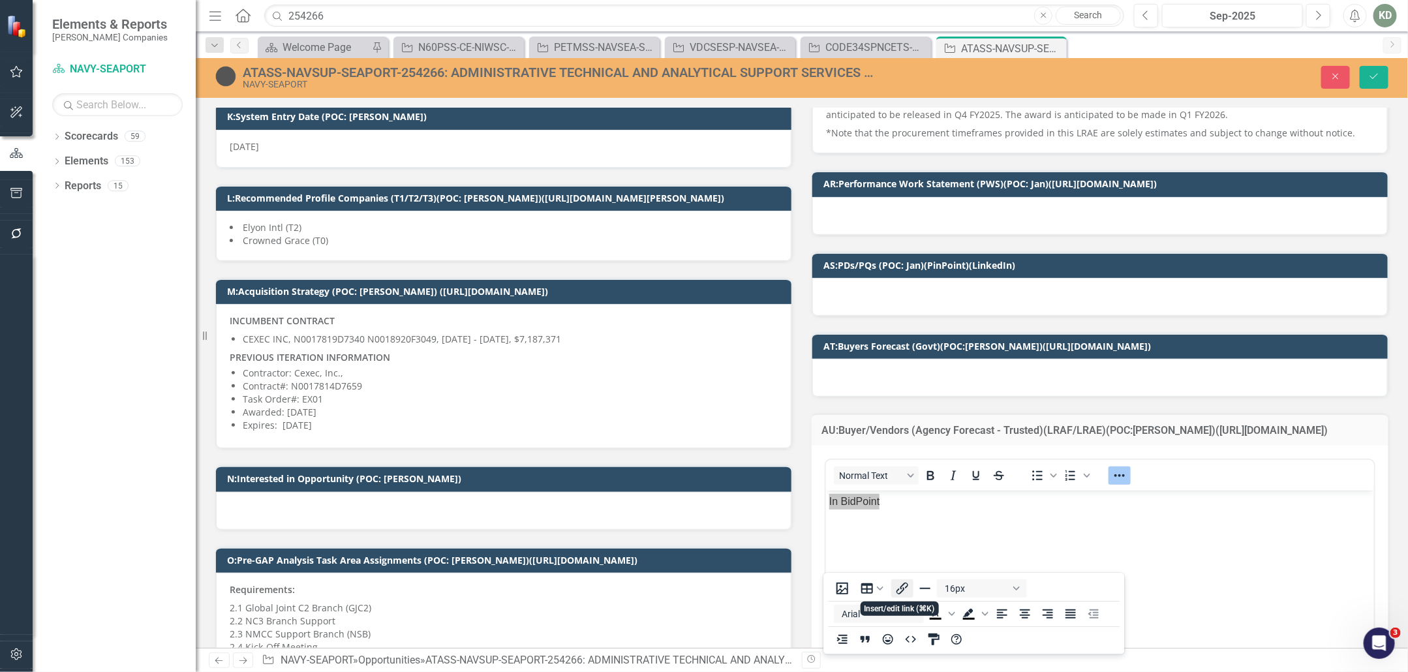
click at [909, 581] on icon "Insert/edit link" at bounding box center [902, 589] width 16 height 16
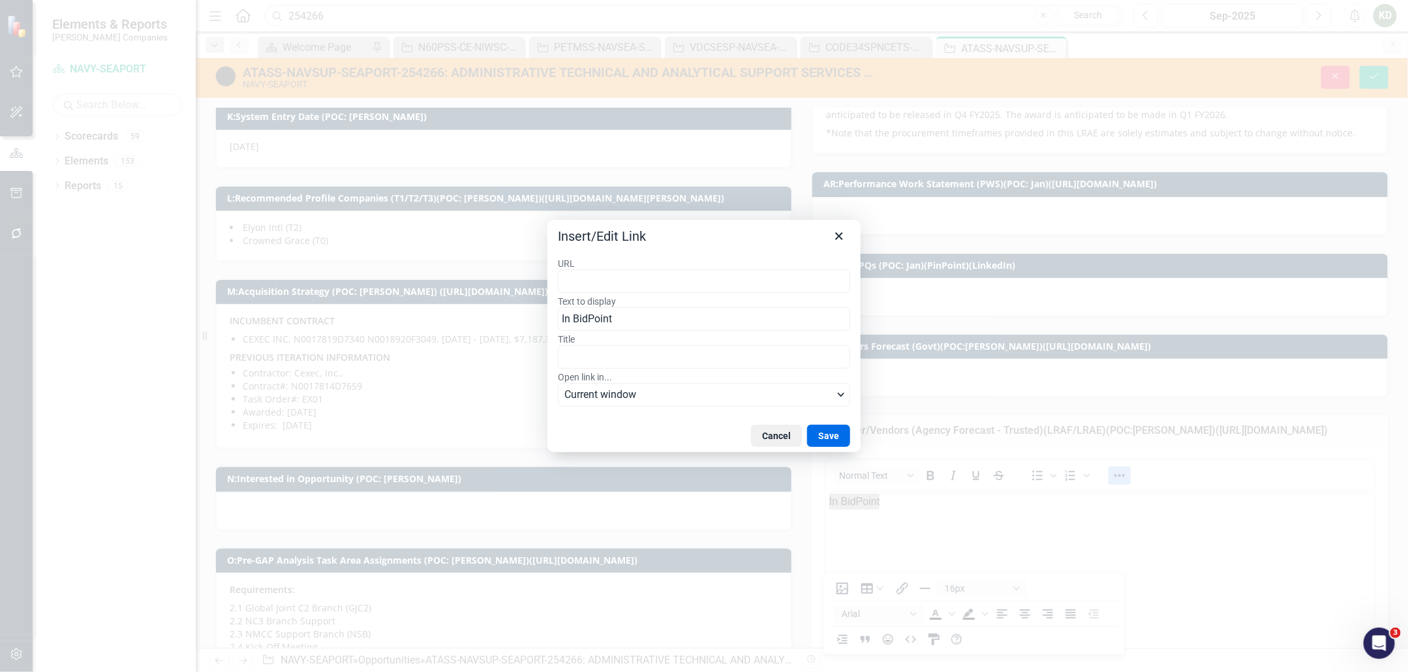
type input "[URL][DOMAIN_NAME][PERSON_NAME]"
click at [825, 438] on button "Save" at bounding box center [828, 436] width 43 height 22
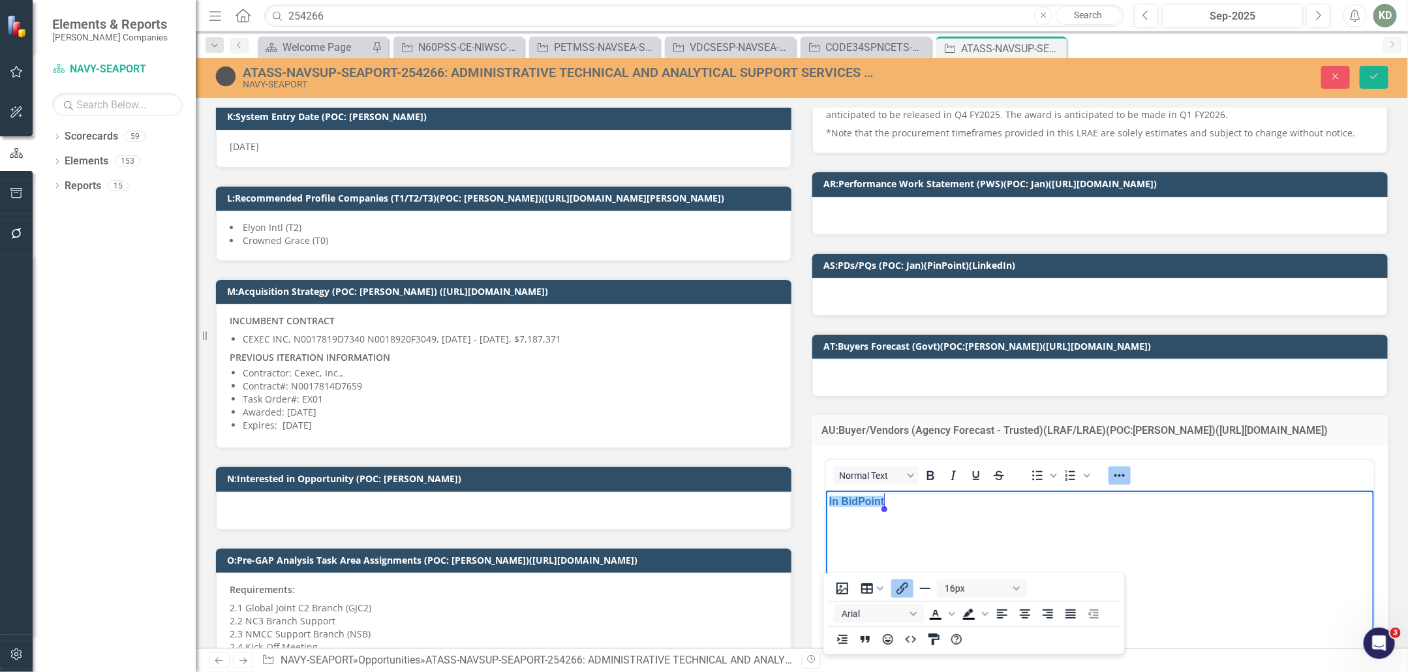
click at [1192, 549] on body "In BidPoint" at bounding box center [1099, 588] width 548 height 196
click at [1121, 459] on div "Normal Text To open the popup, press Shift+Enter To open the popup, press Shift…" at bounding box center [1100, 589] width 551 height 261
click at [915, 463] on div "Normal Text" at bounding box center [922, 475] width 192 height 25
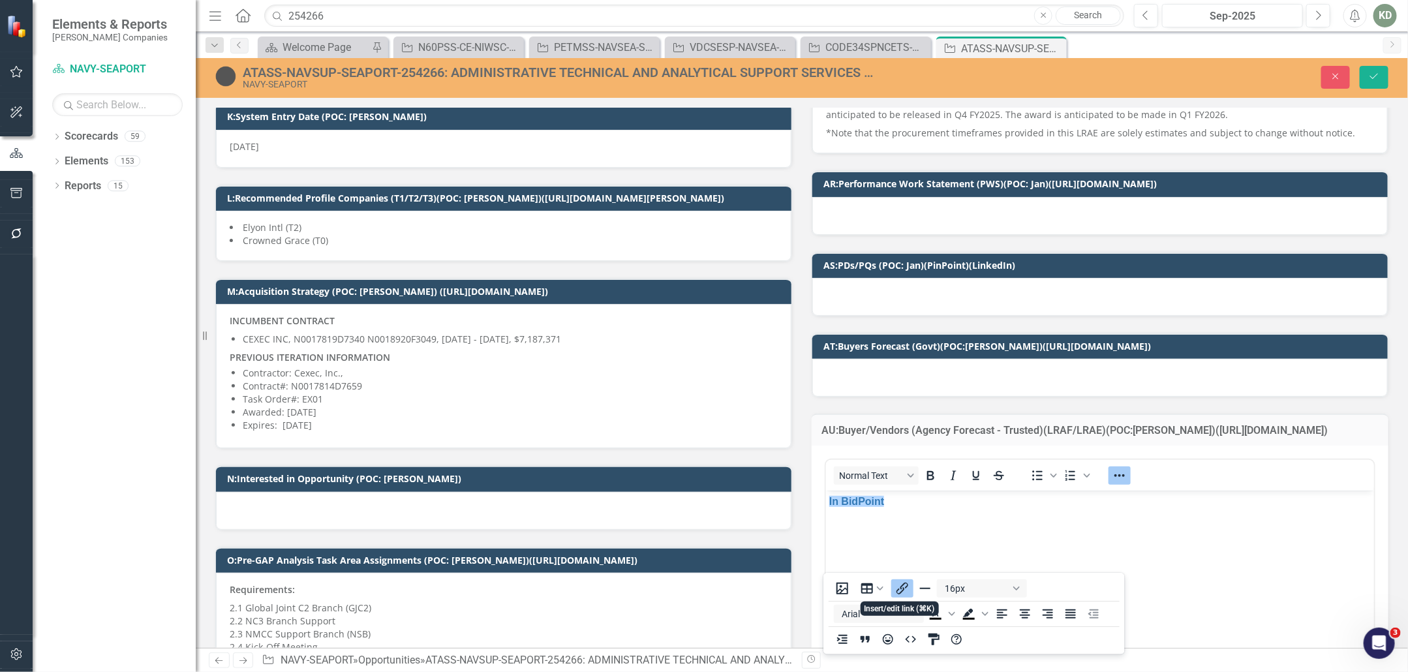
click at [902, 581] on icon "Insert/edit link" at bounding box center [902, 589] width 16 height 16
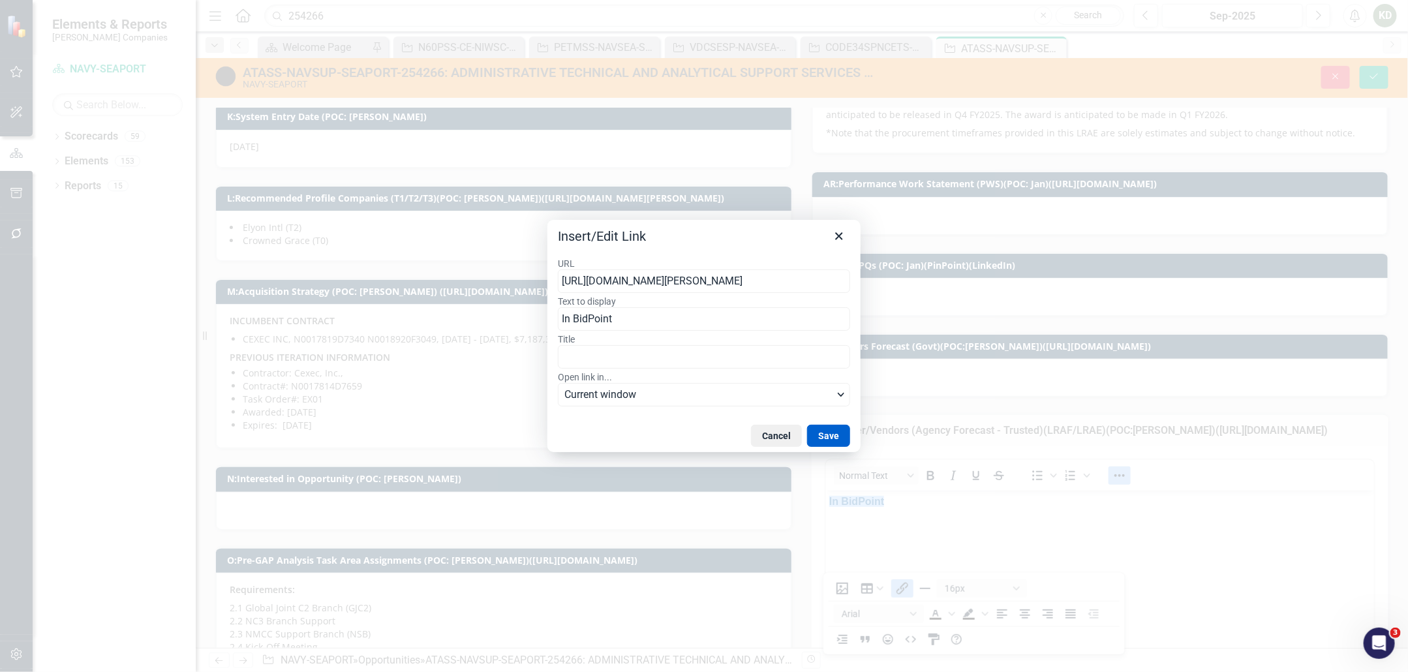
click at [836, 434] on button "Save" at bounding box center [828, 436] width 43 height 22
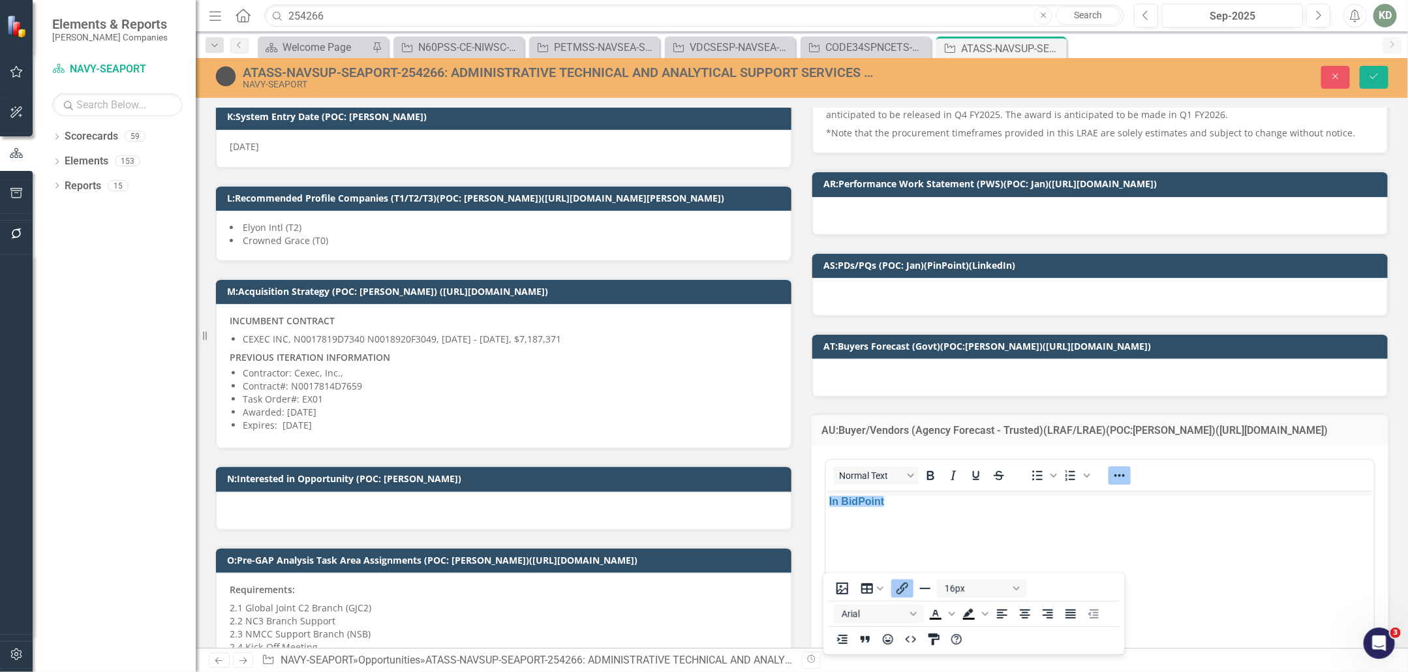
click at [1018, 425] on h3 "AU:Buyer/Vendors (Agency Forecast - Trusted)(LRAF/LRAE)(POC:[PERSON_NAME])([URL…" at bounding box center [1099, 431] width 557 height 12
click at [1173, 463] on div "Normal Text To open the popup, press Shift+Enter To open the popup, press Shift…" at bounding box center [1100, 475] width 548 height 25
click at [1150, 455] on div "<p>In BidPoint</p> Normal Text To open the popup, press Shift+Enter To open the…" at bounding box center [1100, 587] width 551 height 264
click at [1117, 468] on icon "Reveal or hide additional toolbar items" at bounding box center [1120, 476] width 16 height 16
click at [1383, 80] on button "Save" at bounding box center [1374, 77] width 29 height 23
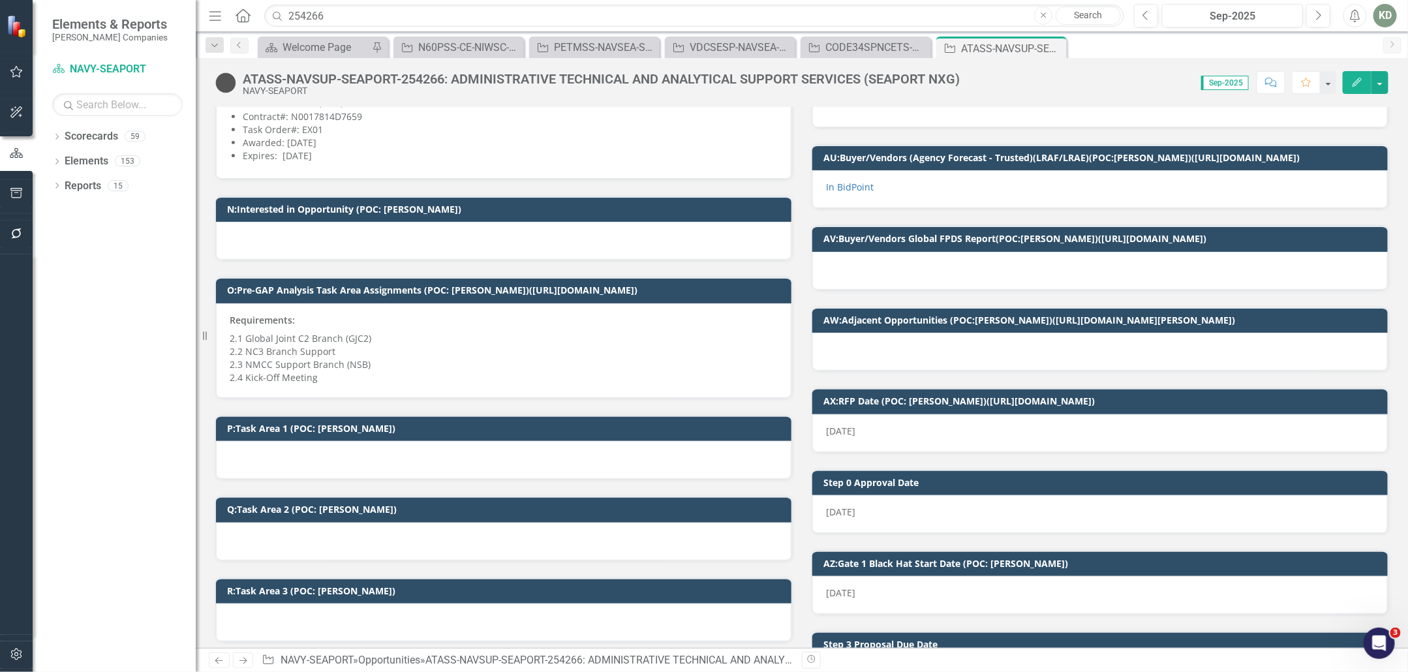
scroll to position [594, 0]
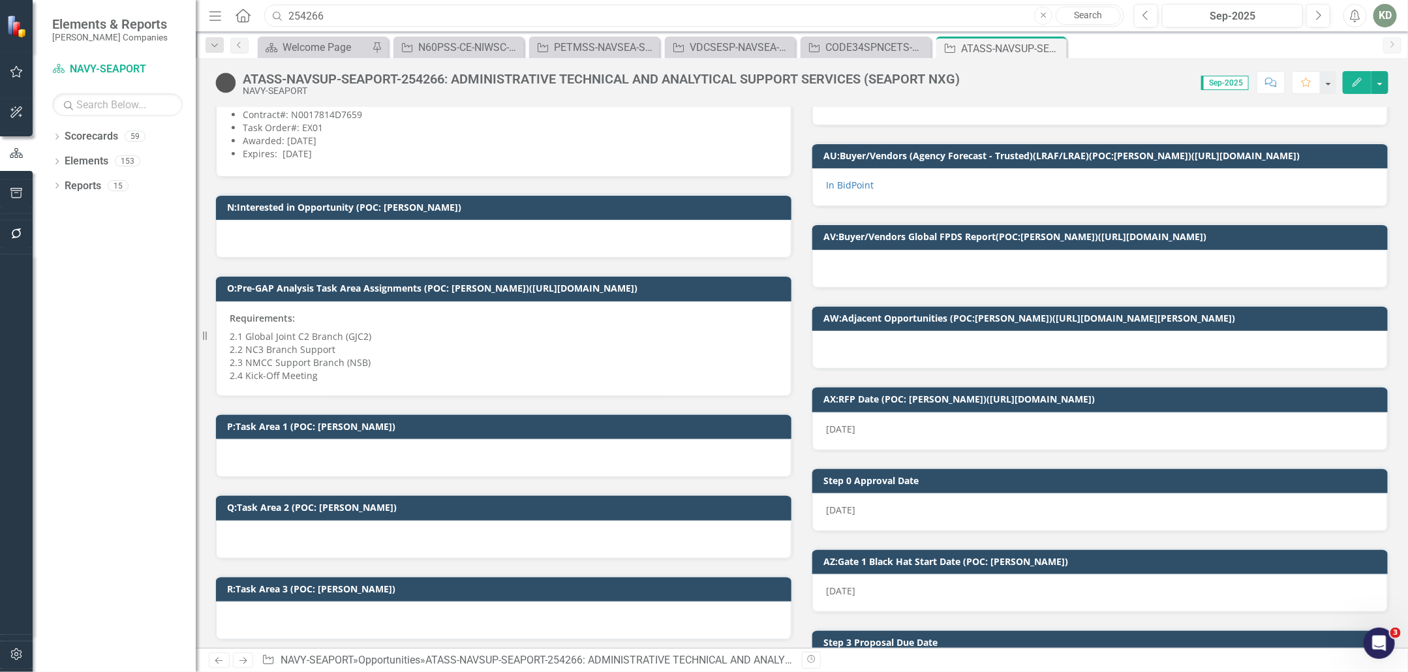
click at [297, 7] on input "254266" at bounding box center [694, 16] width 860 height 23
paste input "14065"
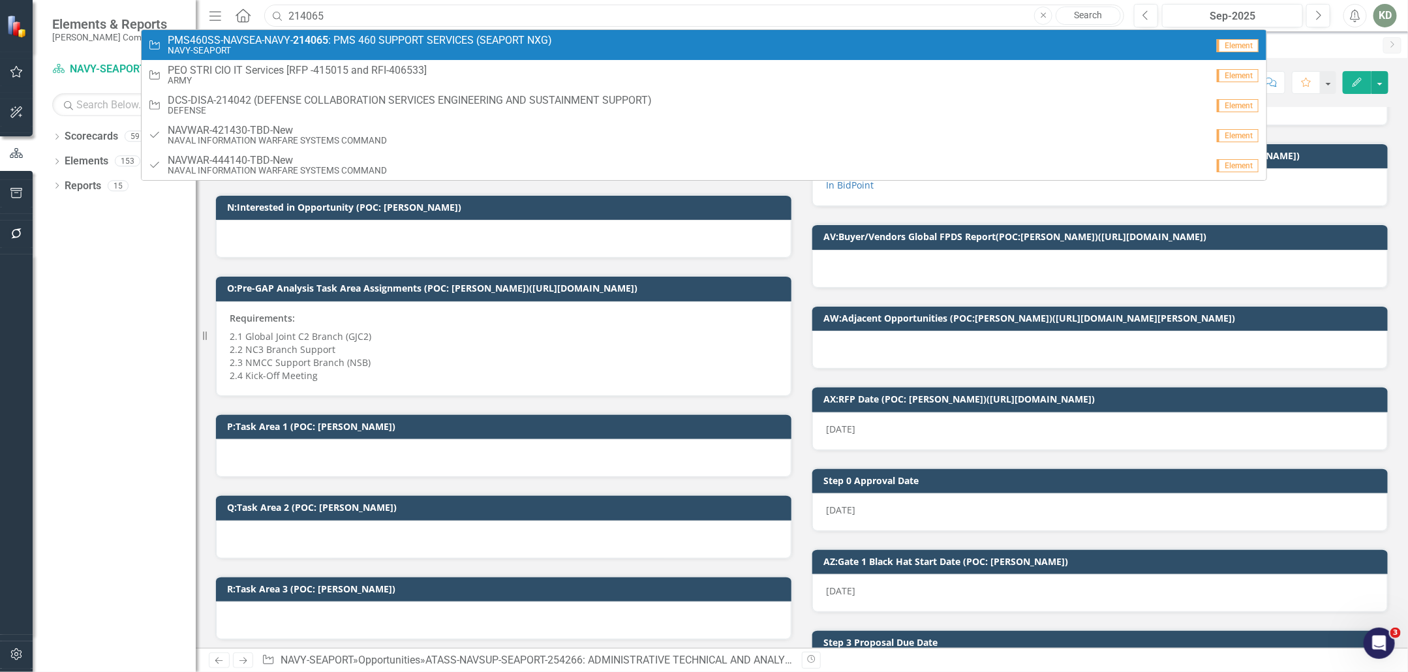
type input "214065"
click at [422, 49] on small "NAVY-SEAPORT" at bounding box center [360, 51] width 384 height 10
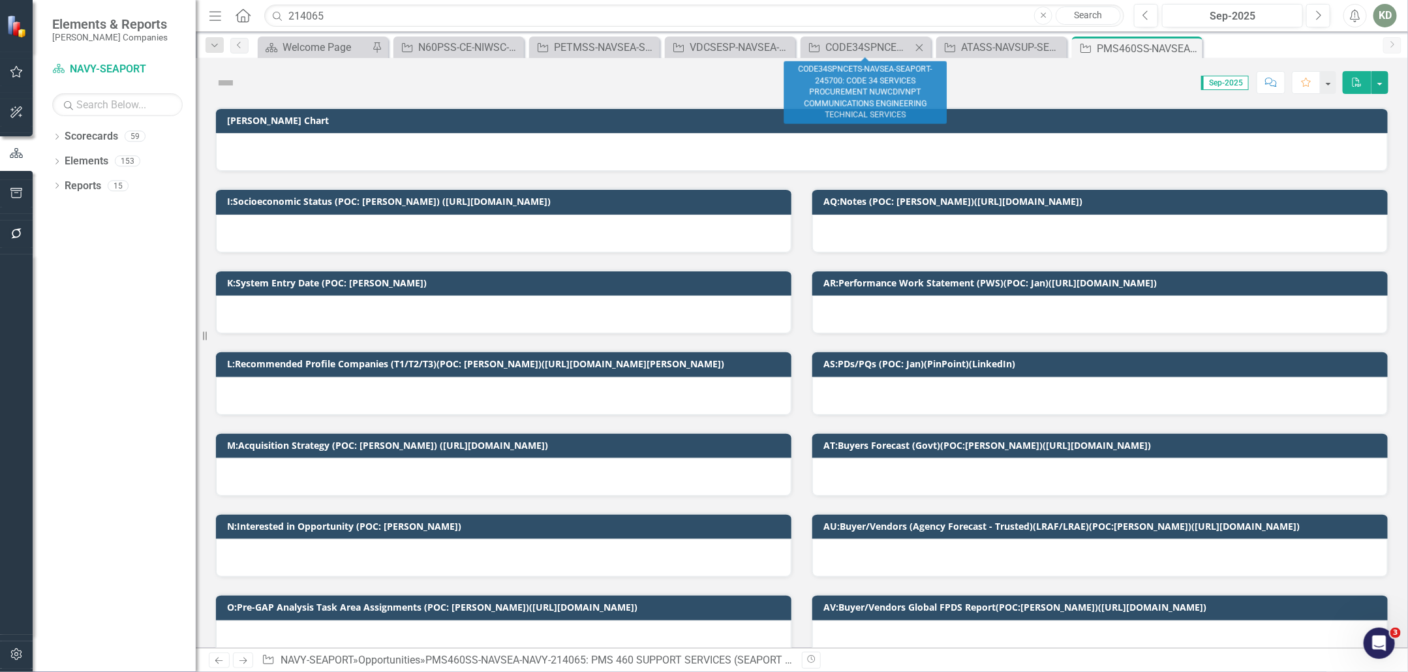
click at [915, 50] on icon "Close" at bounding box center [919, 47] width 13 height 10
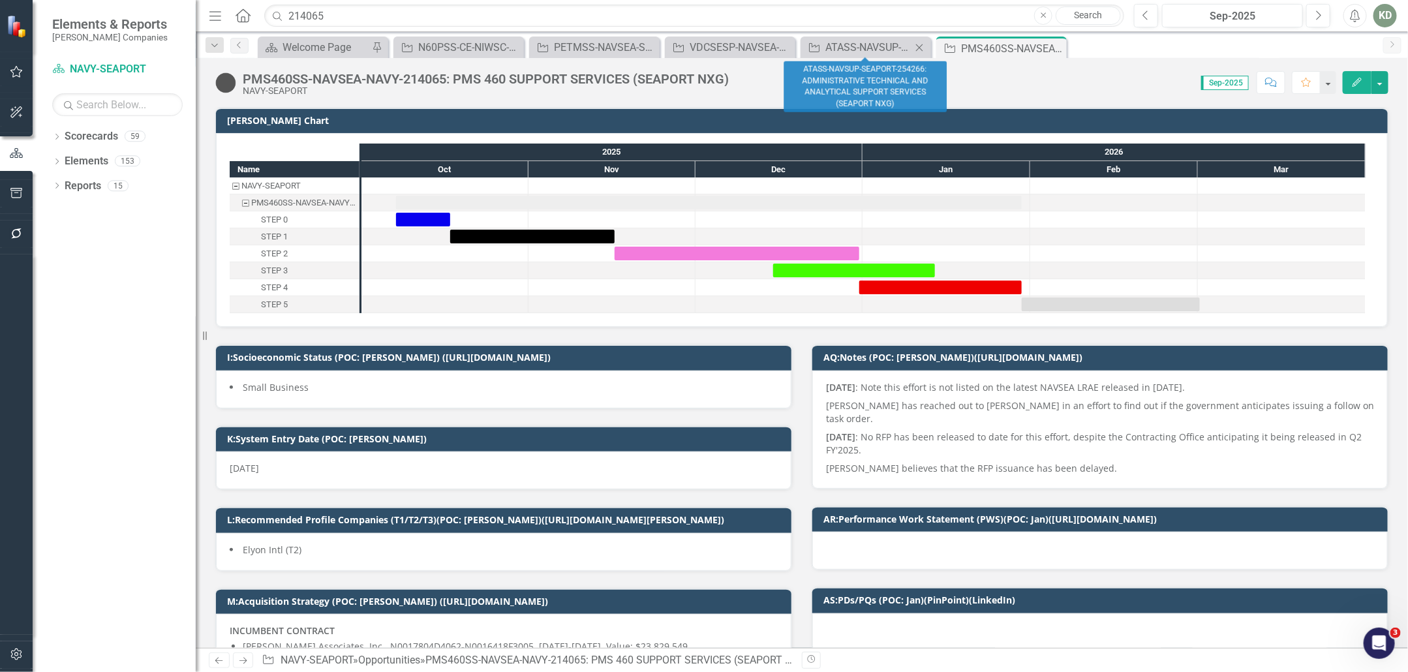
click at [920, 52] on icon "Close" at bounding box center [919, 47] width 13 height 10
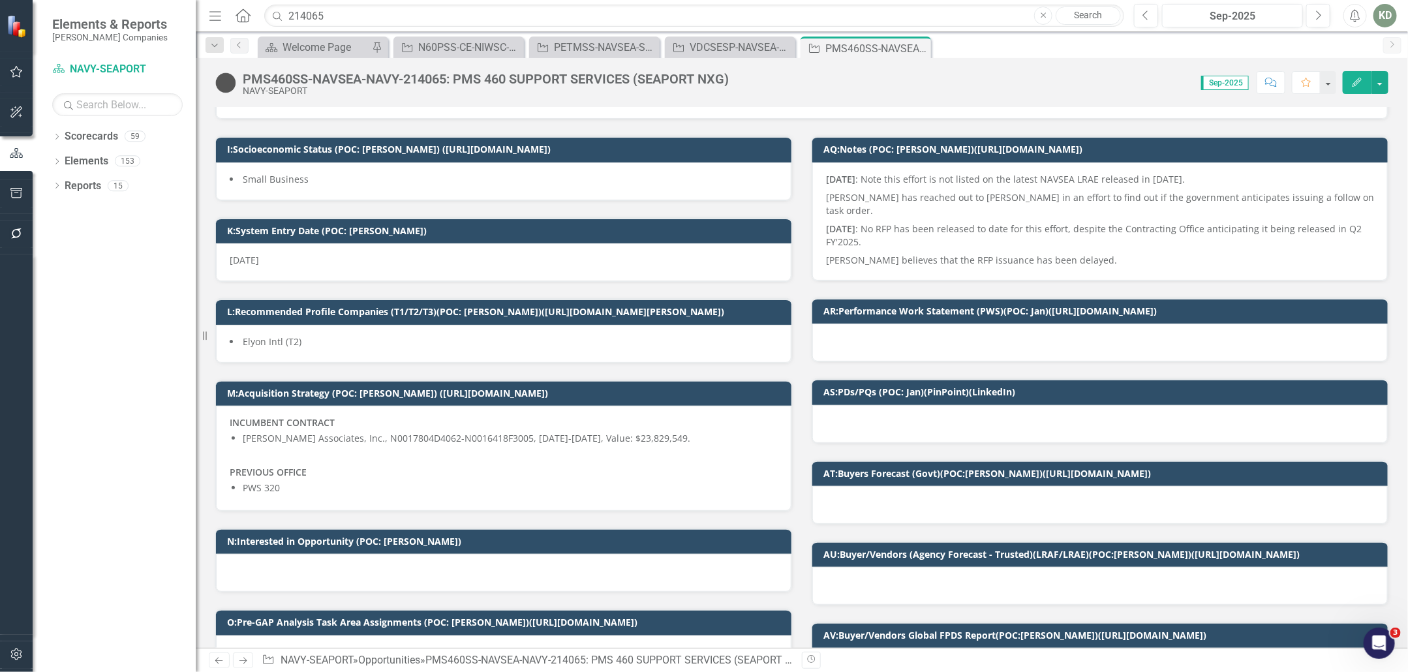
scroll to position [315, 0]
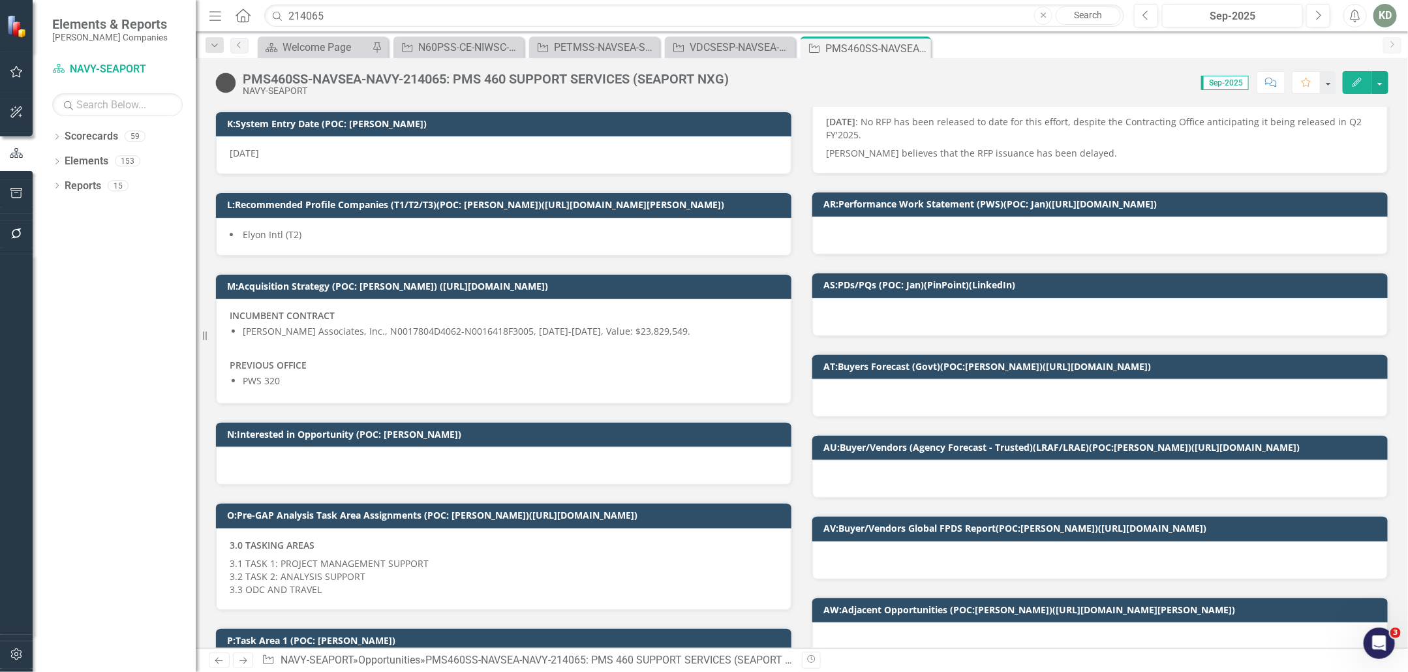
click at [926, 475] on div at bounding box center [1099, 479] width 575 height 38
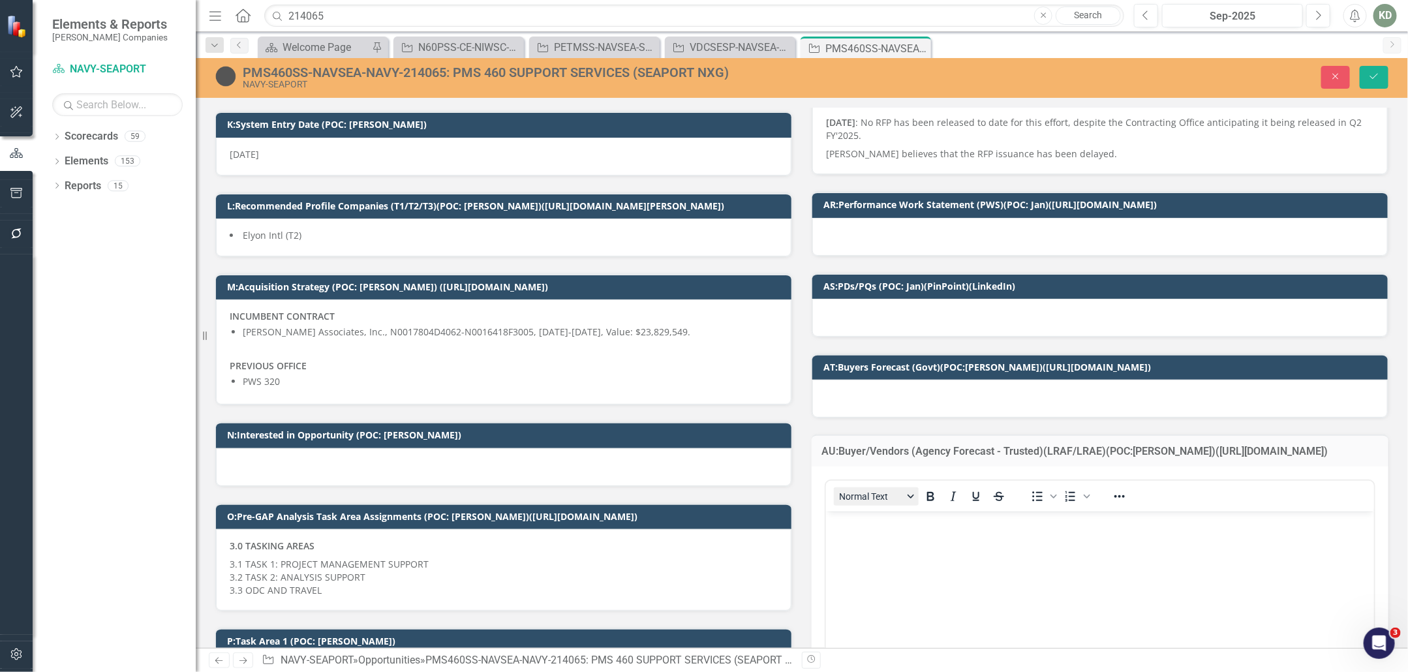
scroll to position [0, 0]
drag, startPoint x: 864, startPoint y: 485, endPoint x: 864, endPoint y: 491, distance: 6.6
click at [864, 487] on button "Normal Text" at bounding box center [876, 496] width 85 height 18
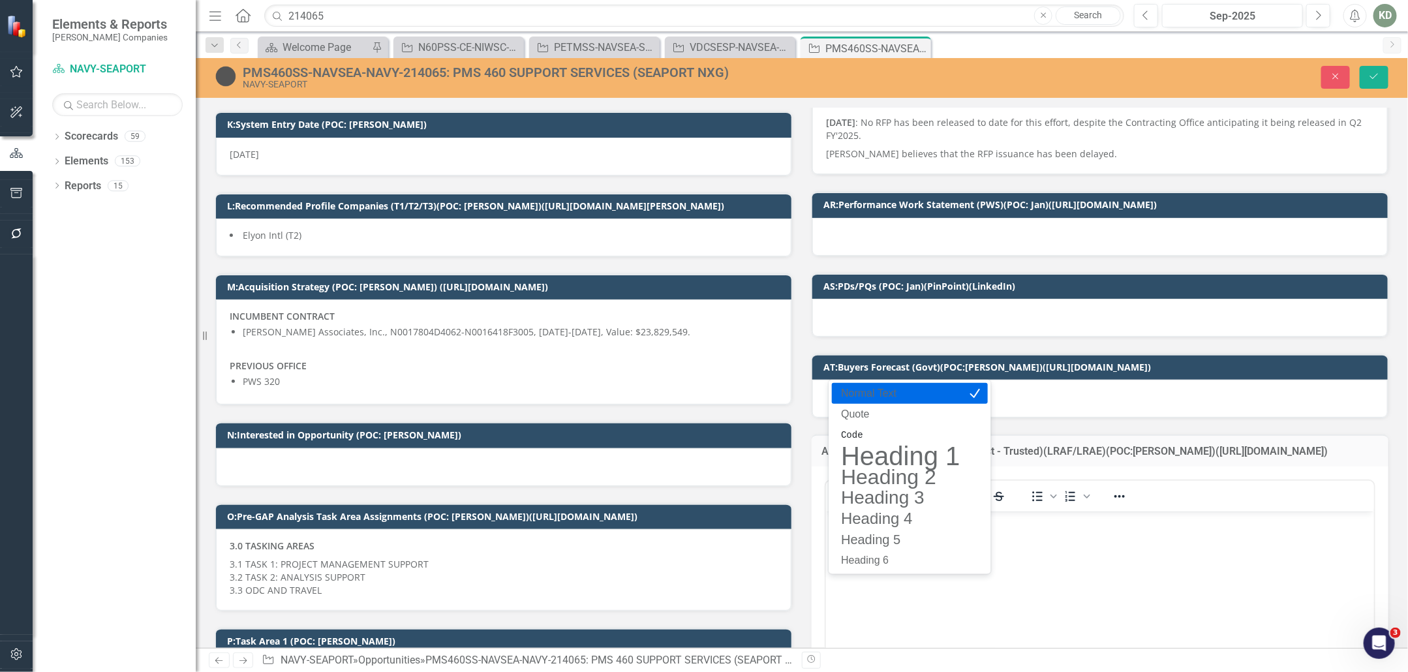
click at [864, 519] on p "Rich Text Area. Press ALT-0 for help." at bounding box center [1099, 522] width 541 height 16
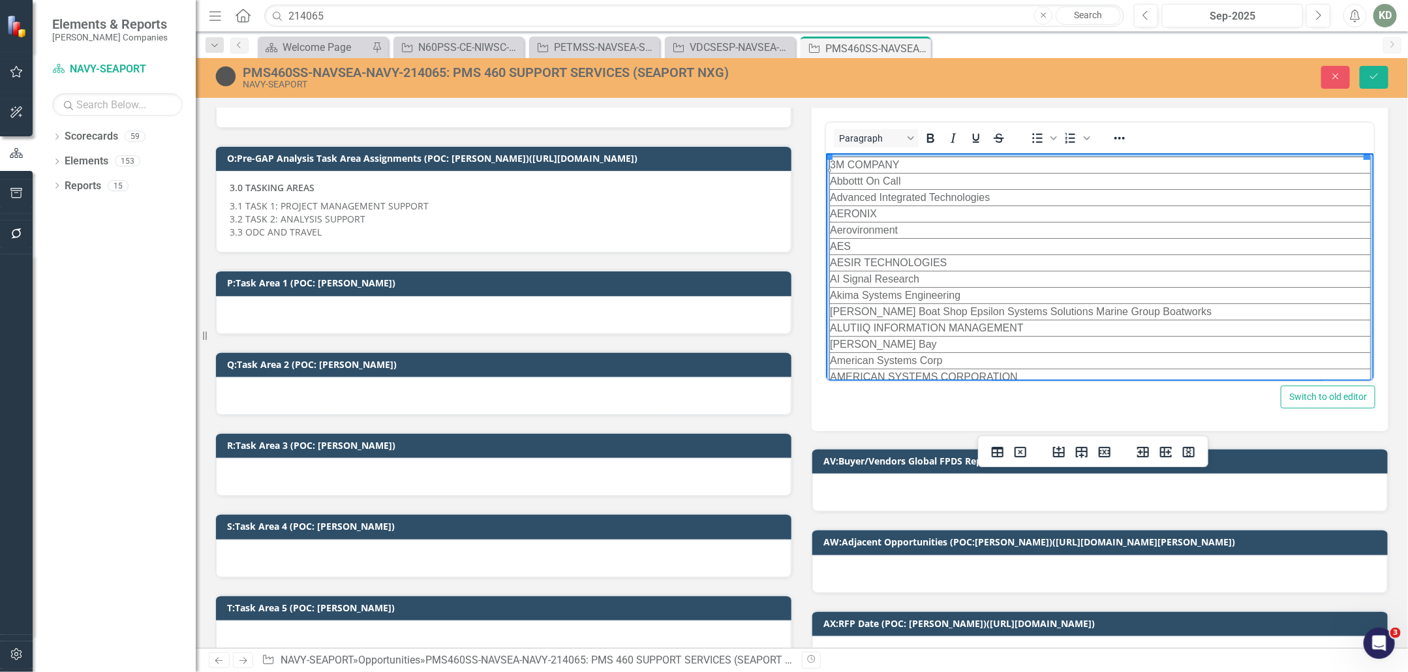
click at [830, 160] on td "3M COMPANY" at bounding box center [1099, 165] width 541 height 16
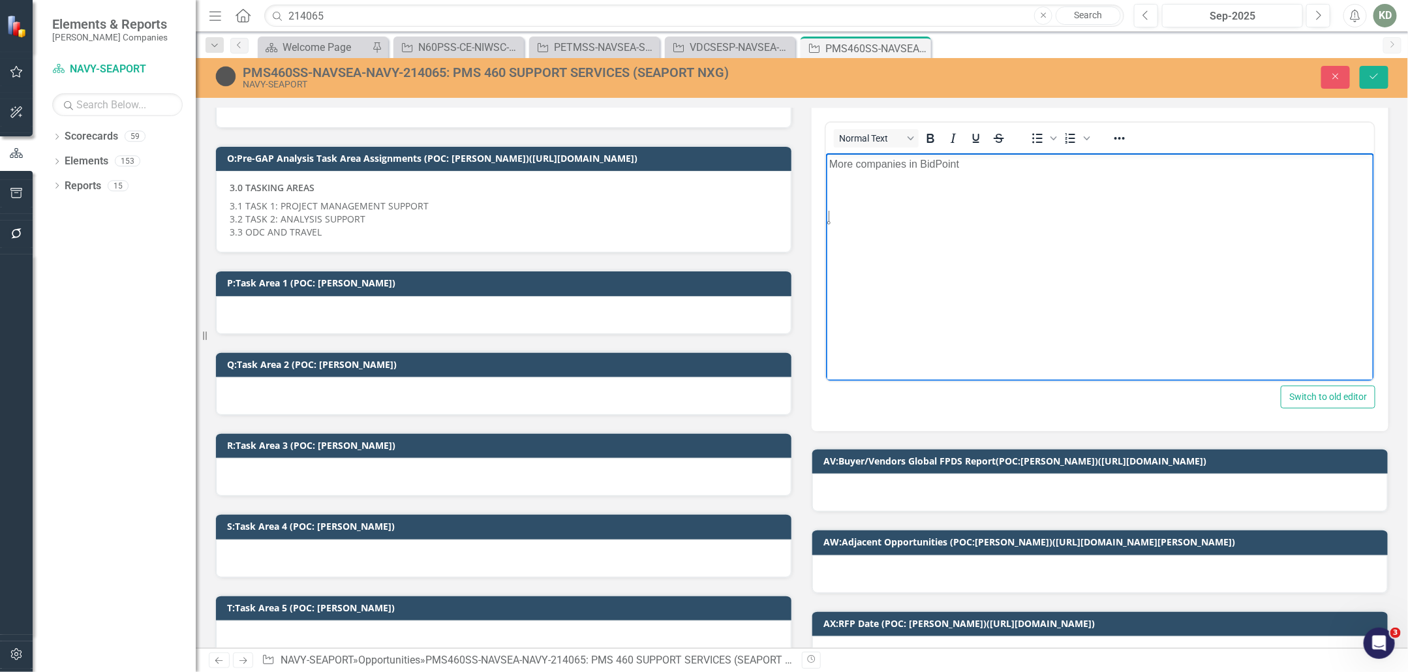
scroll to position [324, 0]
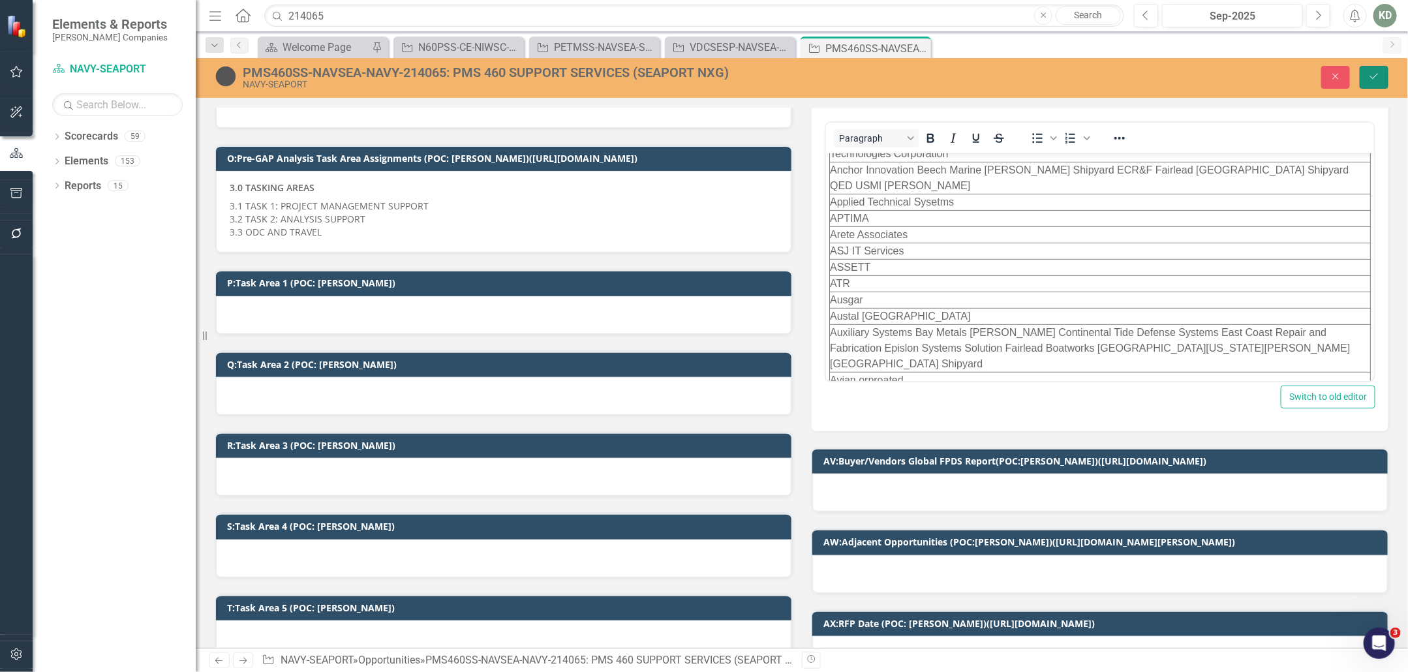
click at [1373, 75] on icon "Save" at bounding box center [1374, 76] width 12 height 9
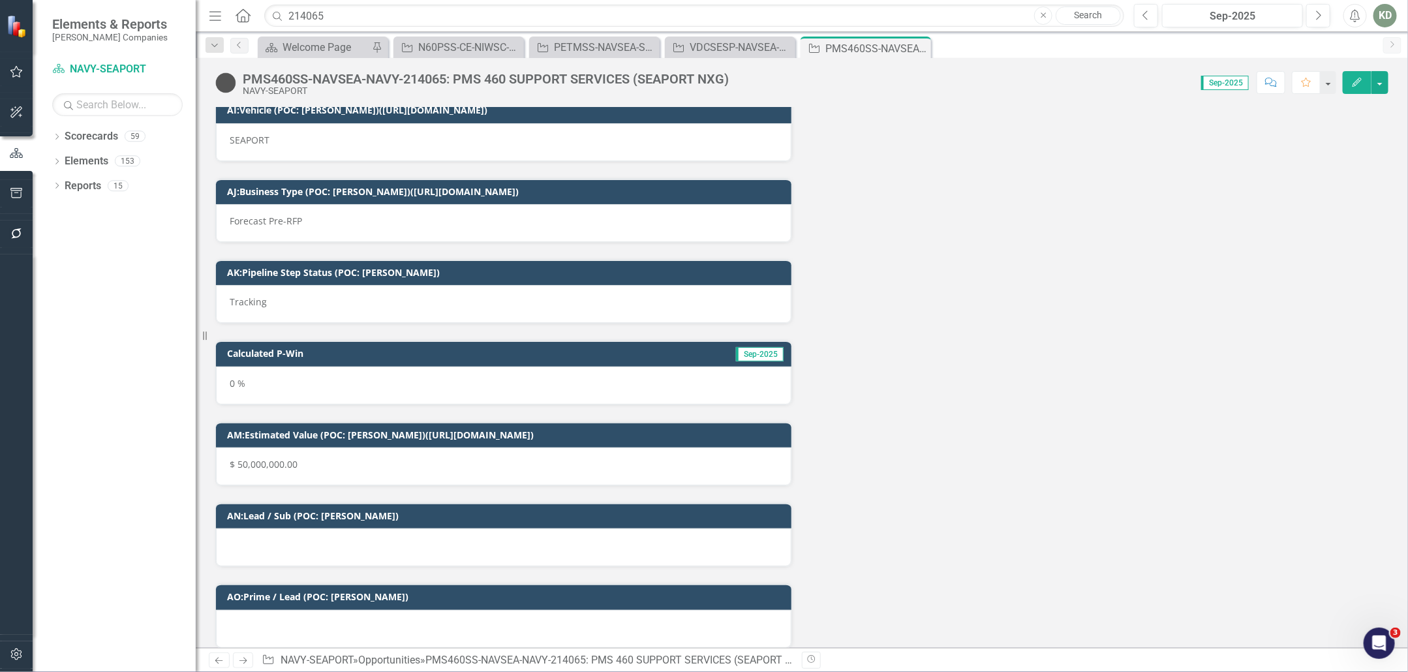
scroll to position [8503, 0]
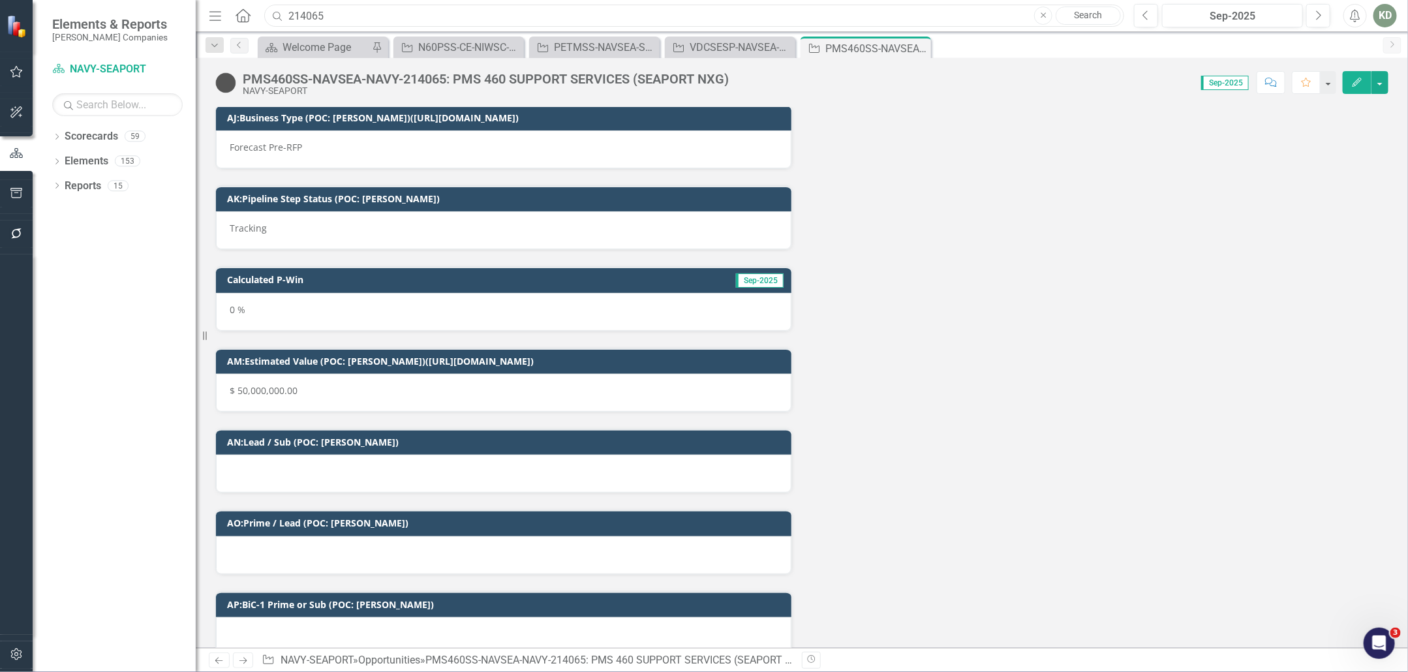
click at [297, 8] on input "214065" at bounding box center [694, 16] width 860 height 23
paste input "31569"
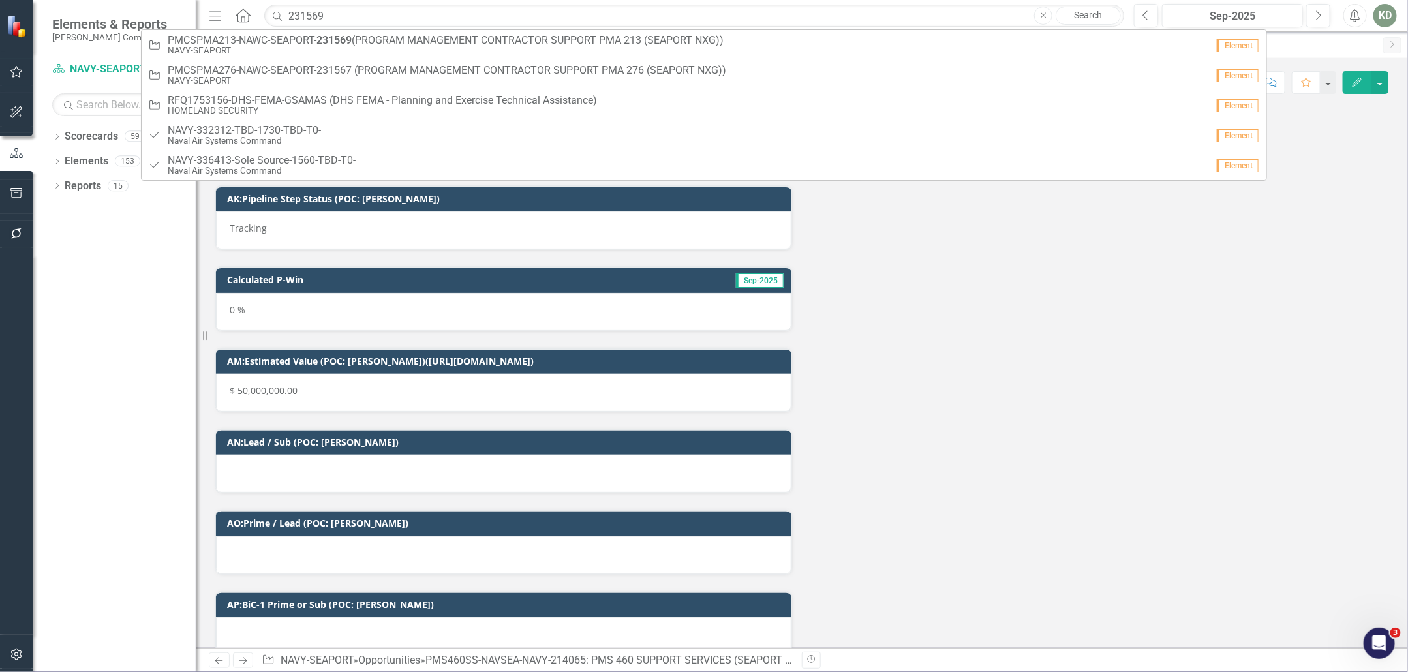
click at [307, 29] on div "Opportunity PMCSPMA213-NAWC-SEAPORT- 231569 (PROGRAM MANAGEMENT CONTRACTOR SUPP…" at bounding box center [704, 104] width 1126 height 151
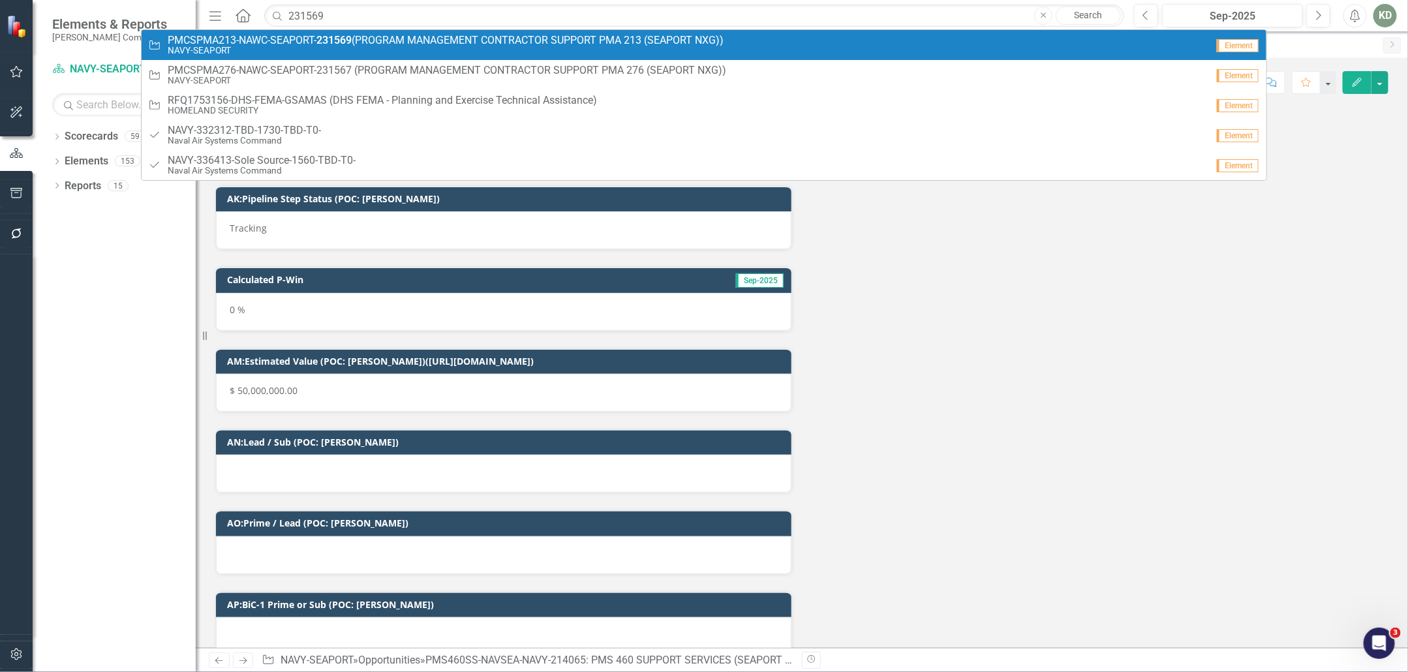
click at [308, 38] on span "PMCSPMA213-NAWC-SEAPORT- 231569 (PROGRAM MANAGEMENT CONTRACTOR SUPPORT PMA 213 …" at bounding box center [446, 41] width 556 height 12
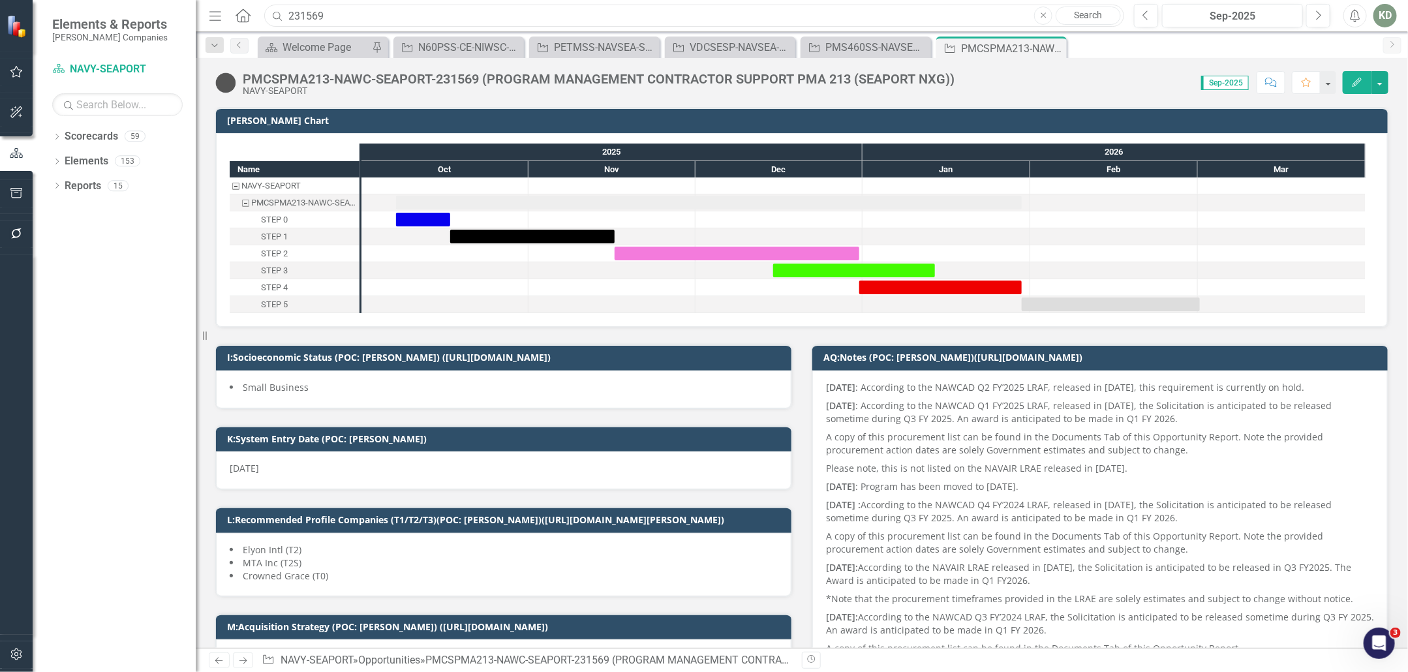
drag, startPoint x: 471, startPoint y: 15, endPoint x: 266, endPoint y: 20, distance: 205.5
click at [266, 20] on input "231569" at bounding box center [694, 16] width 860 height 23
paste input "47544"
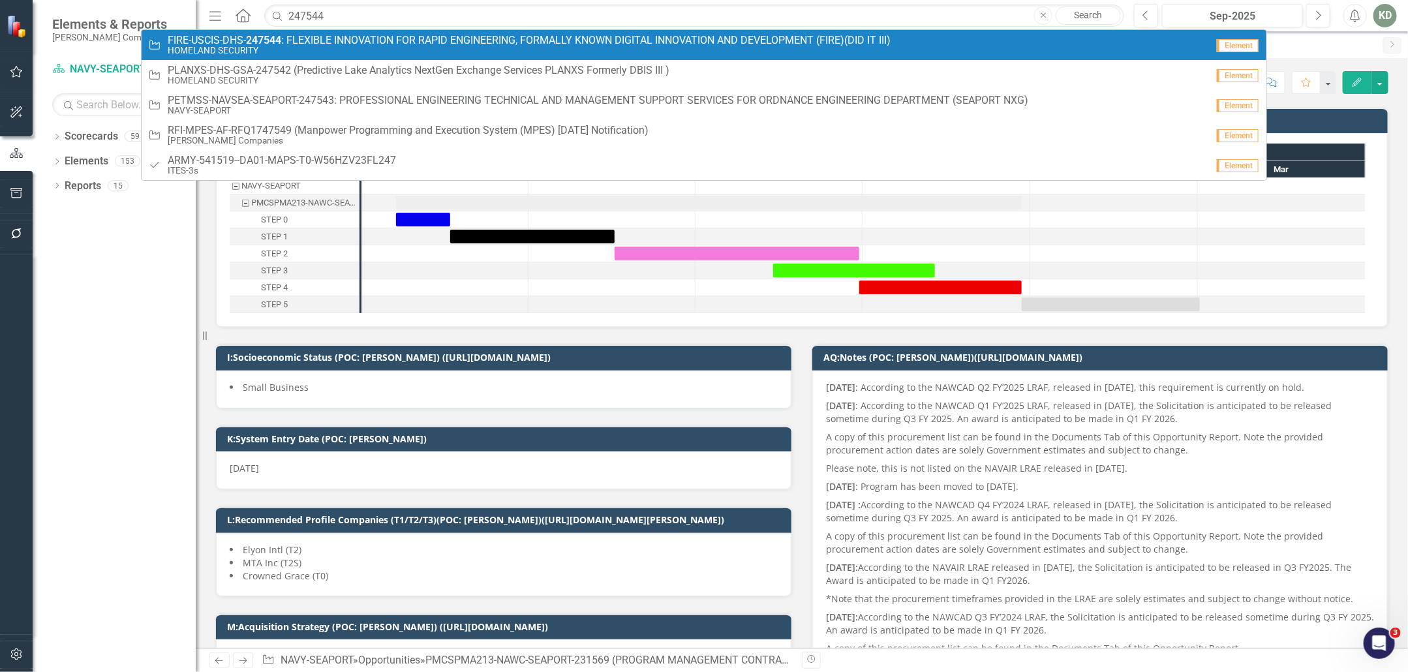
click at [442, 46] on small "HOMELAND SECURITY" at bounding box center [529, 51] width 723 height 10
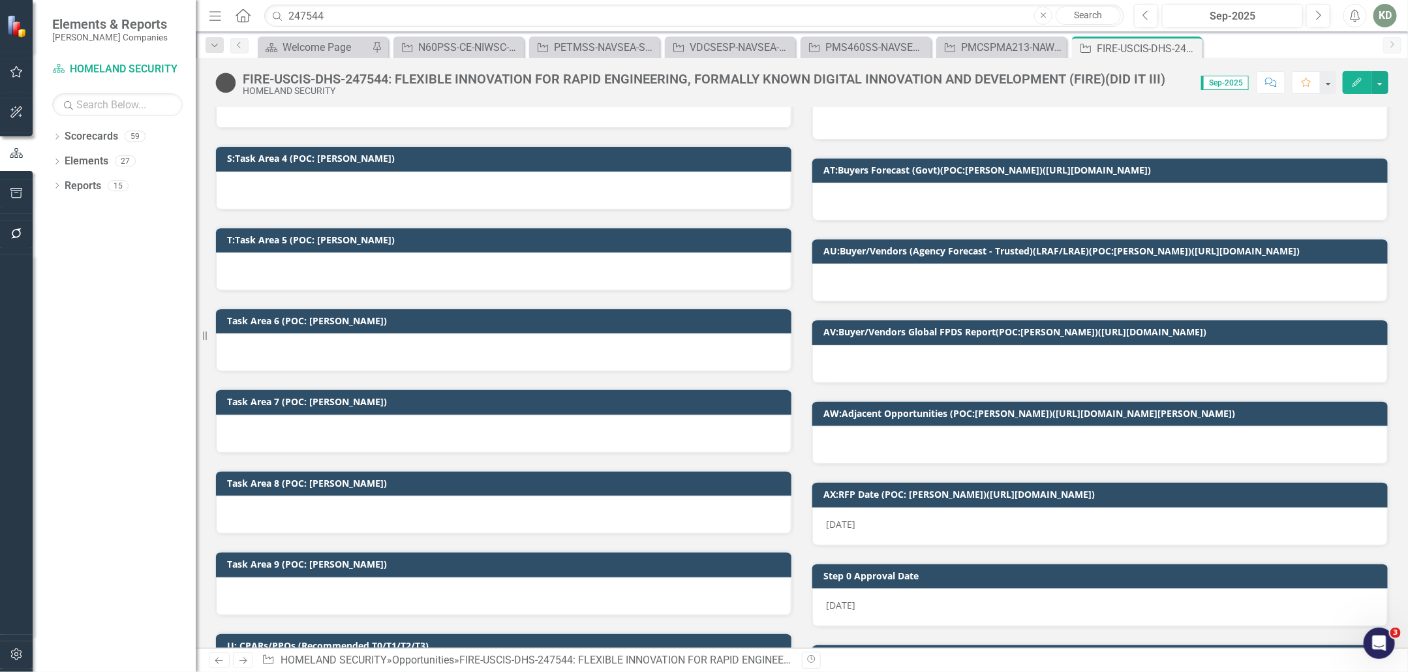
scroll to position [1080, 0]
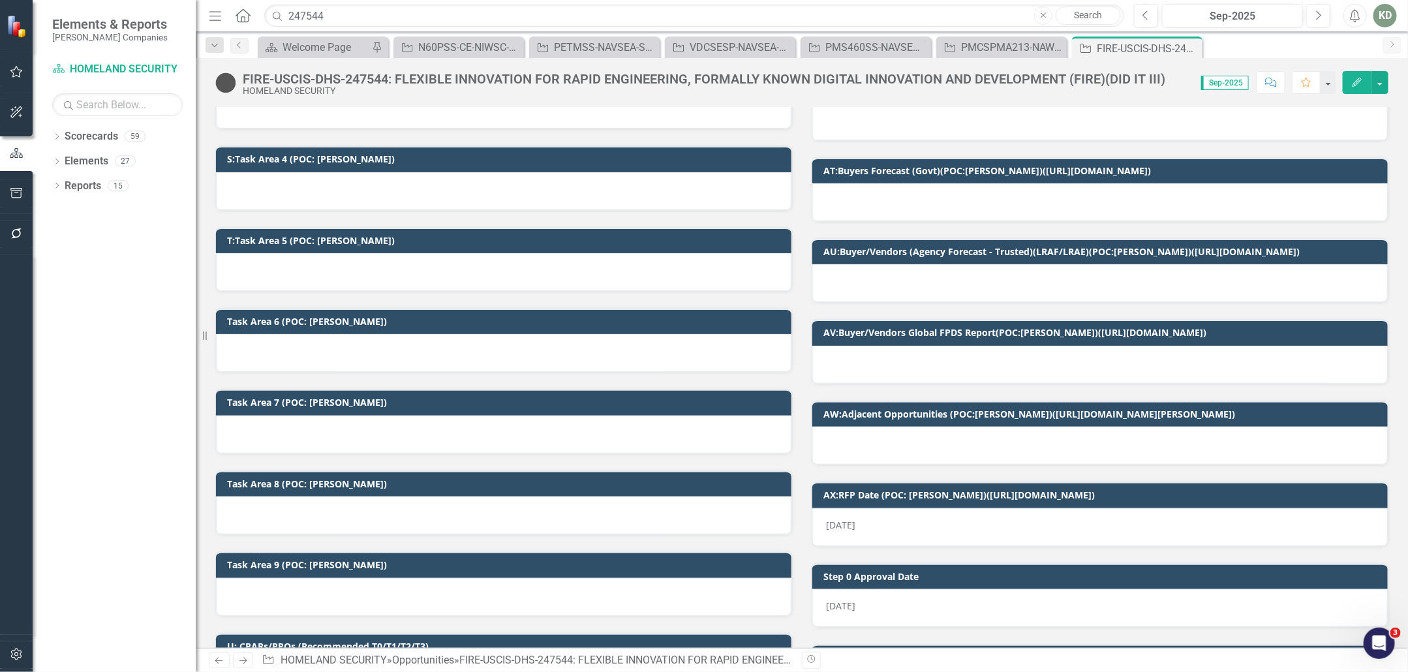
click at [891, 291] on div at bounding box center [1099, 283] width 575 height 38
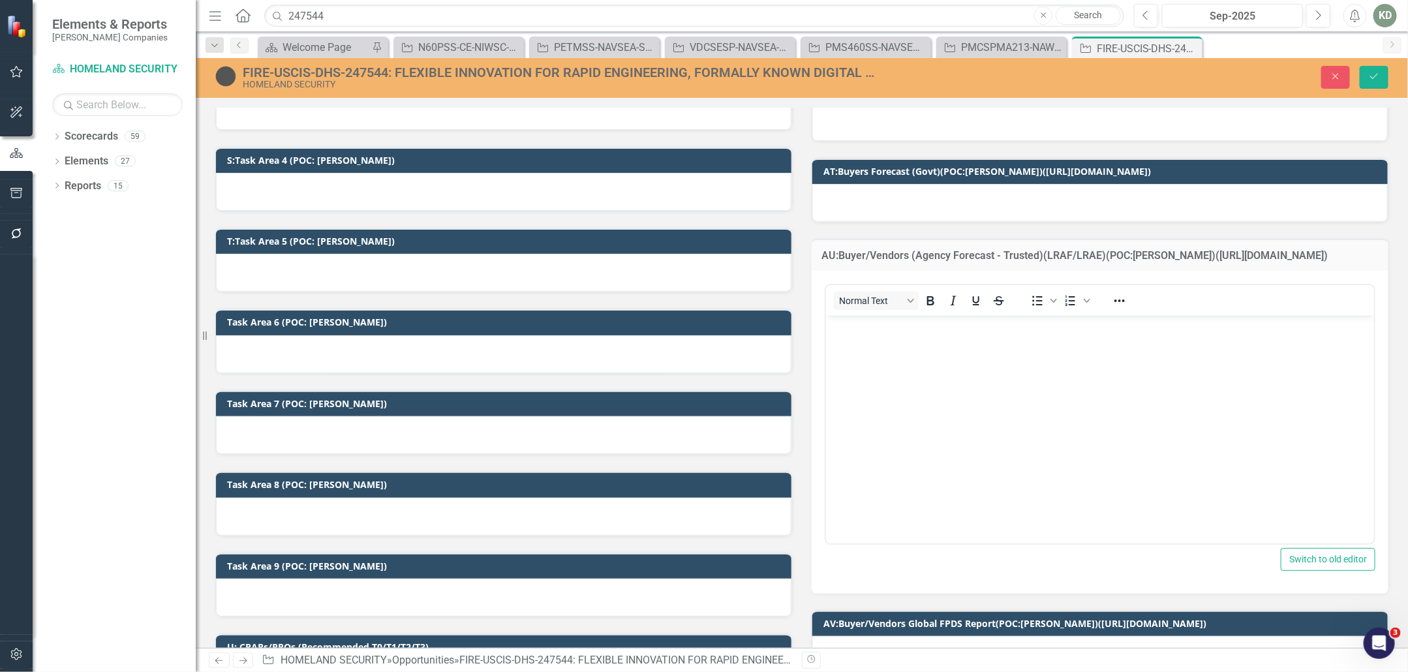
scroll to position [0, 0]
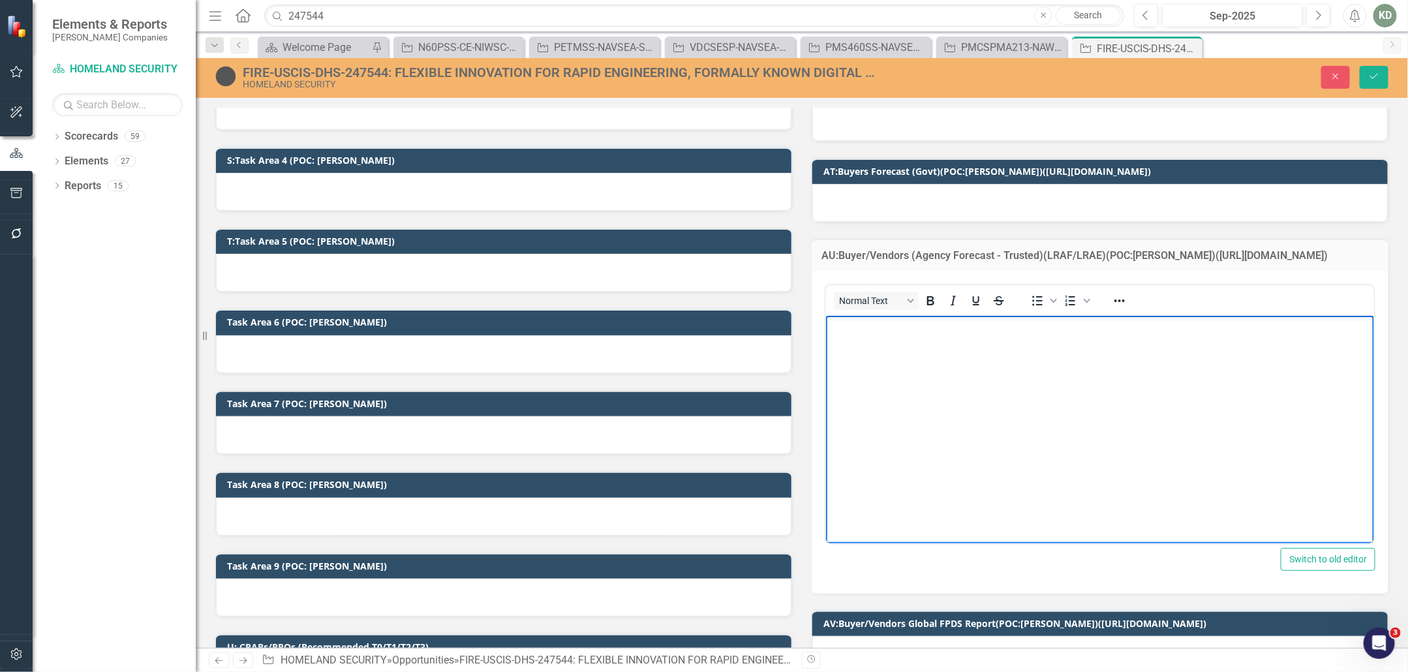
click at [886, 358] on body "Rich Text Area. Press ALT-0 for help." at bounding box center [1099, 413] width 548 height 196
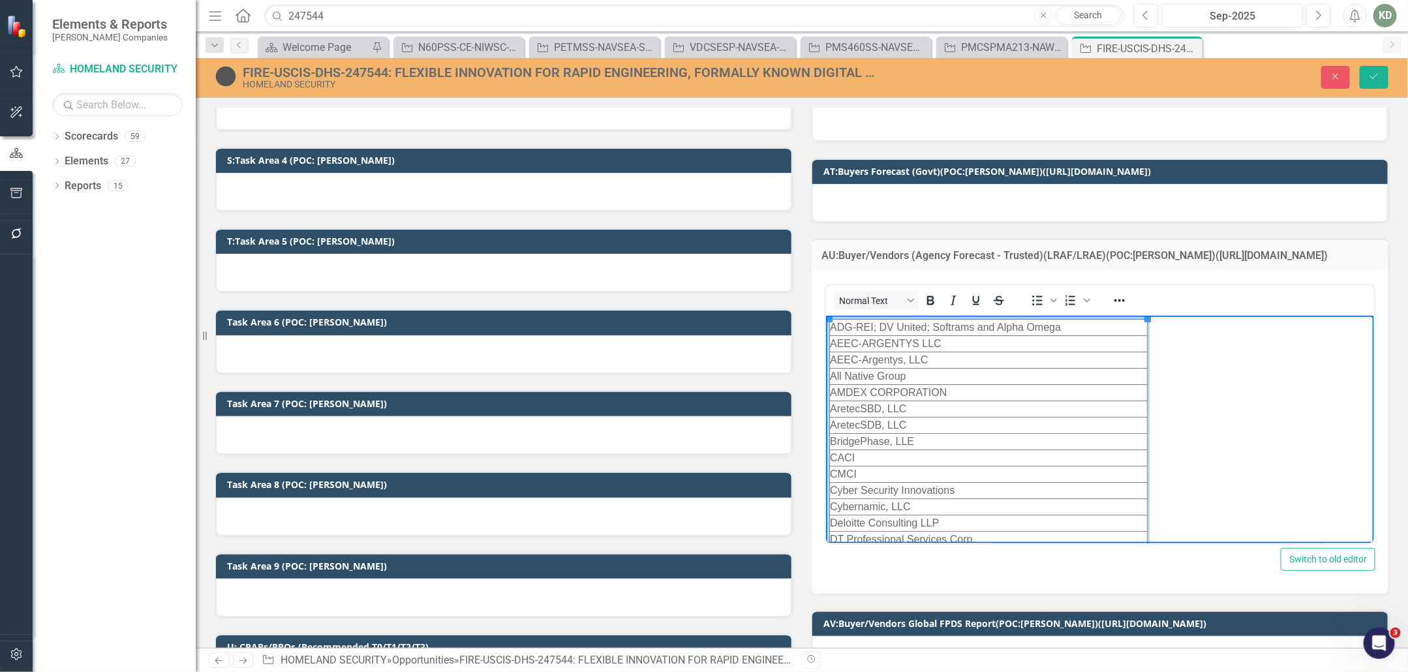
scroll to position [224, 0]
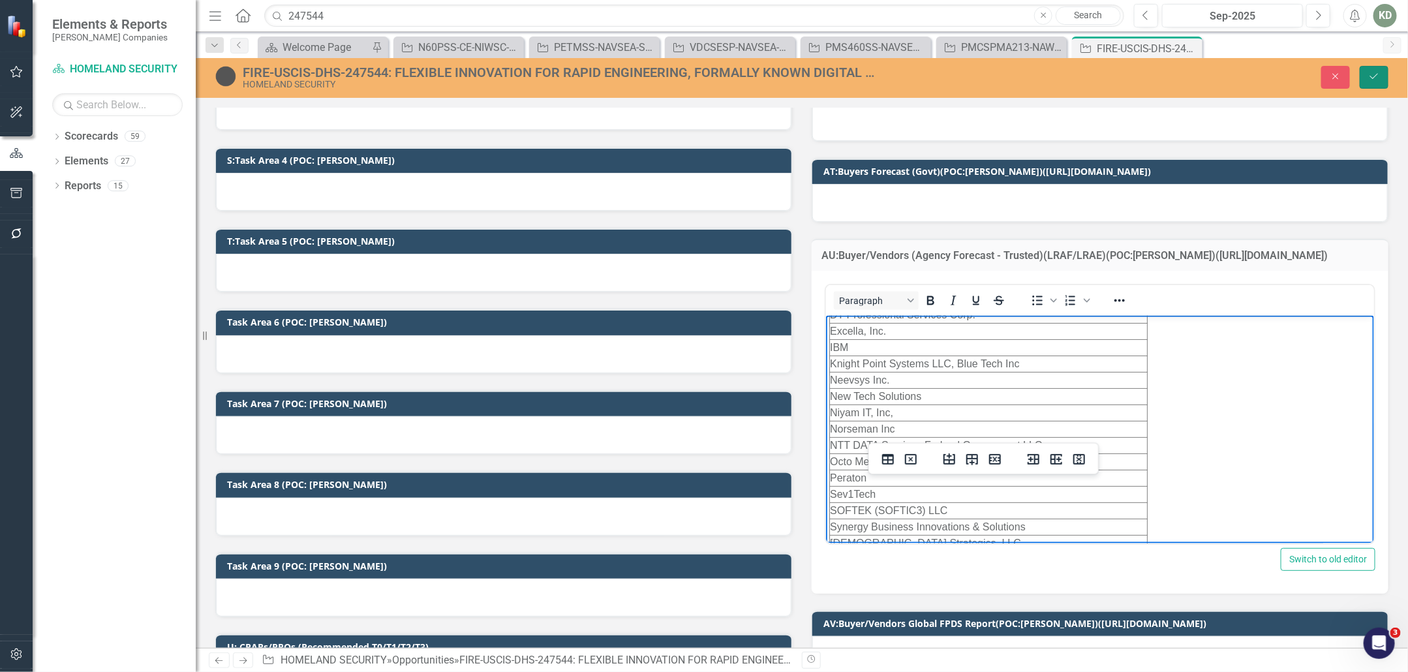
click at [1372, 74] on icon "Save" at bounding box center [1374, 76] width 12 height 9
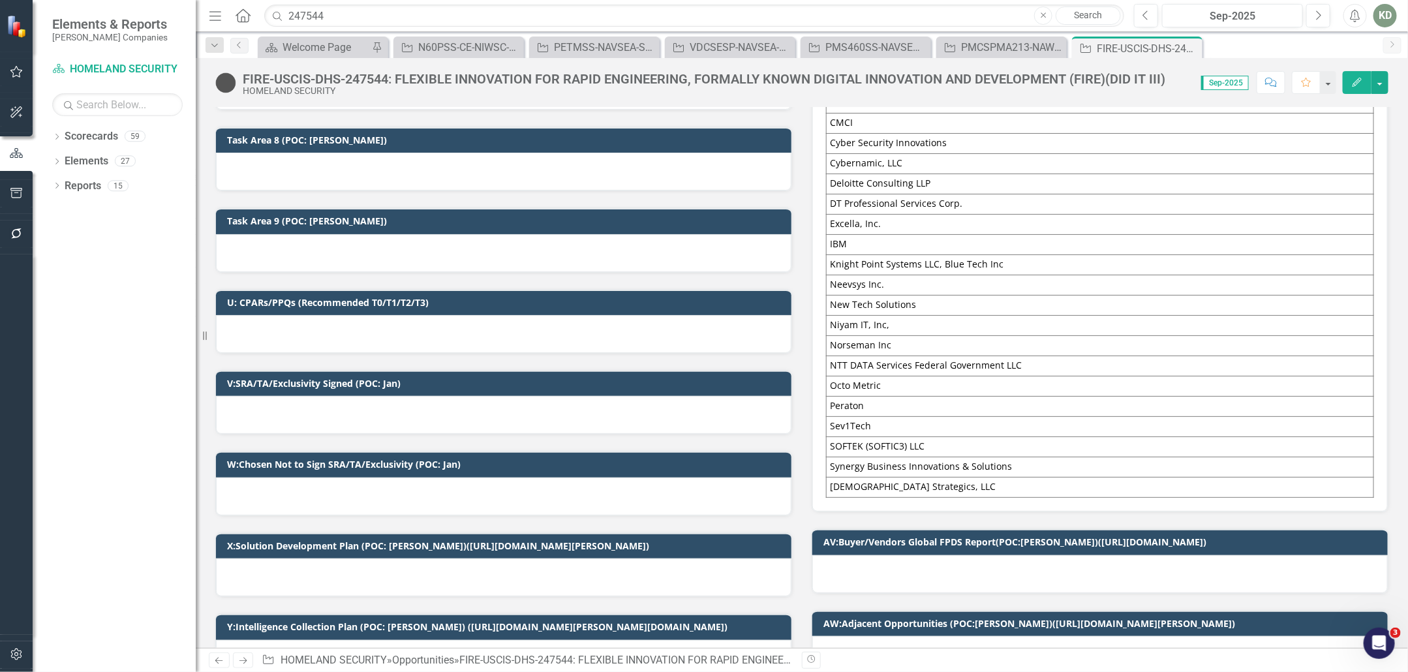
scroll to position [1339, 0]
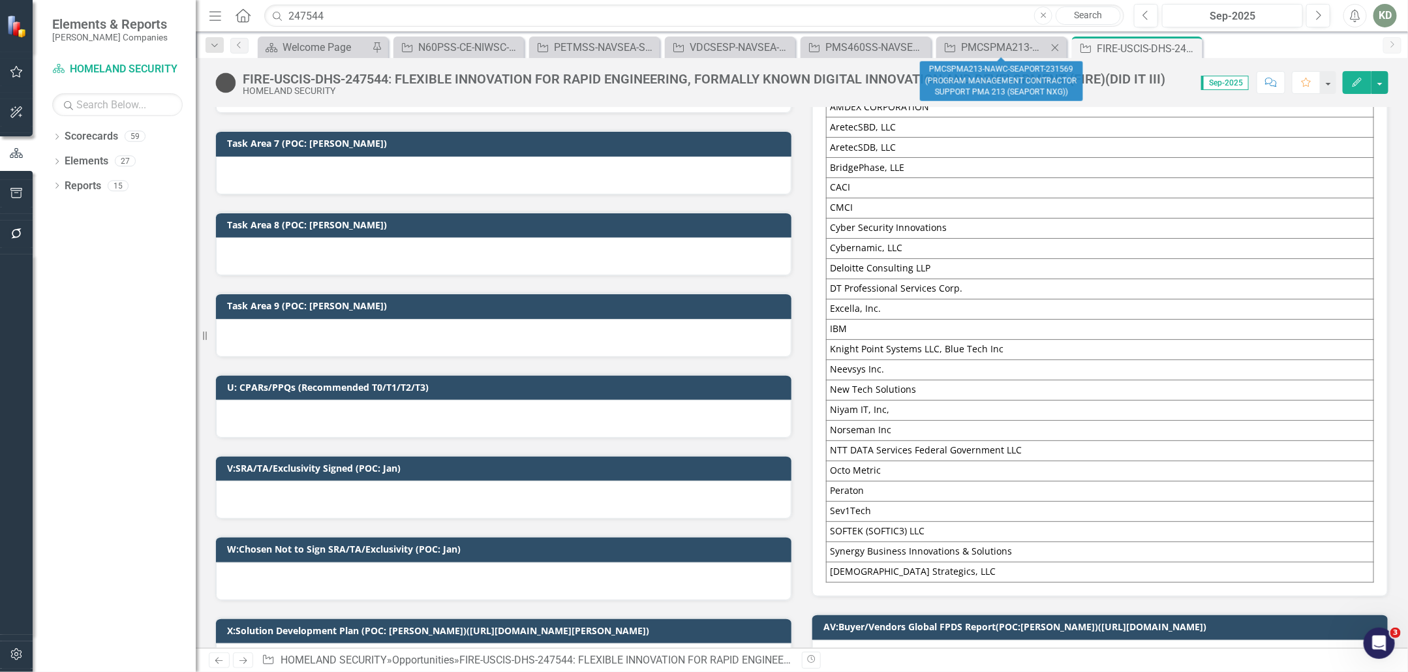
click at [1050, 46] on icon "Close" at bounding box center [1054, 47] width 13 height 10
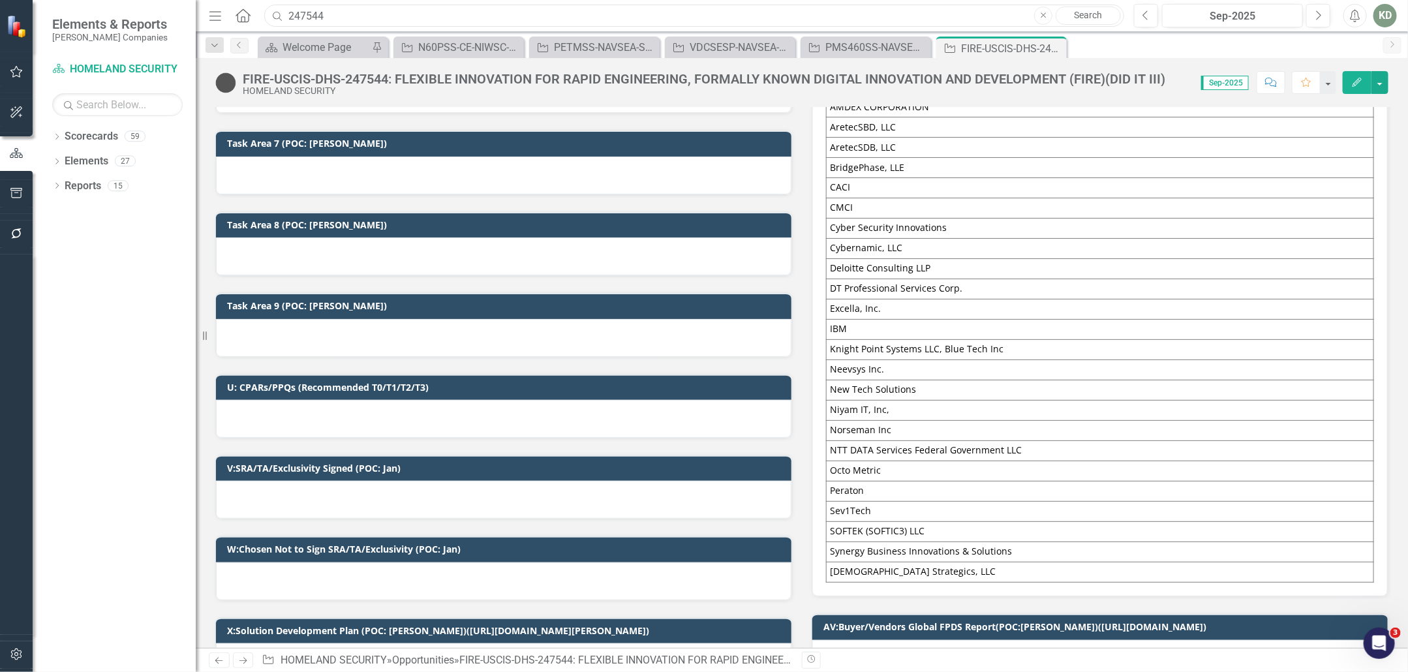
click at [290, 13] on input "247544" at bounding box center [694, 16] width 860 height 23
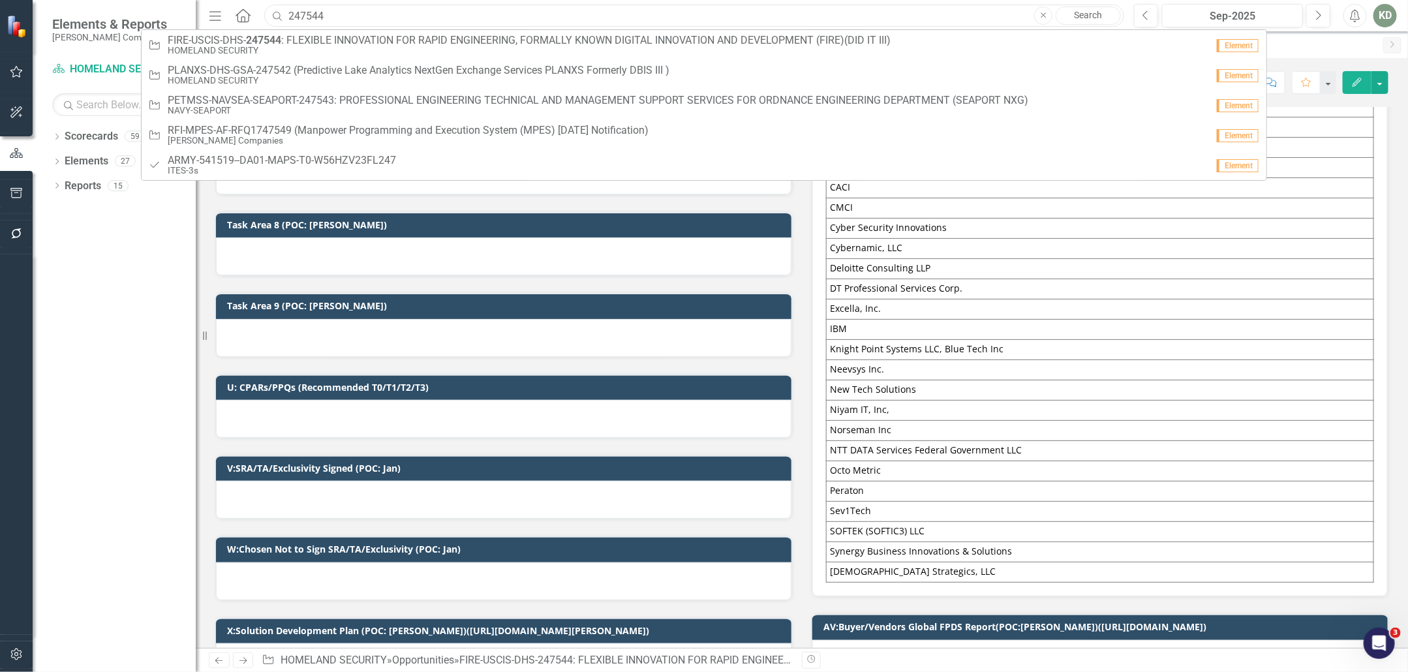
paste input "2687"
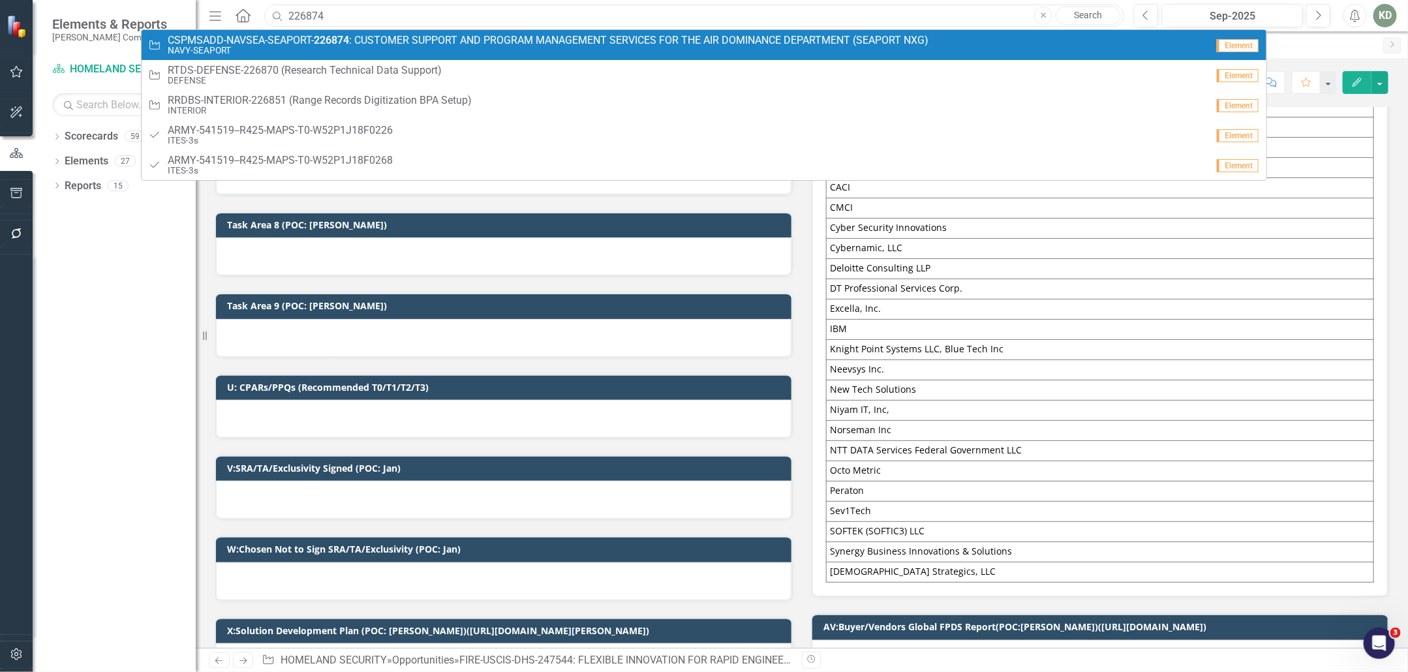
type input "226874"
click at [303, 51] on small "NAVY-SEAPORT" at bounding box center [548, 51] width 761 height 10
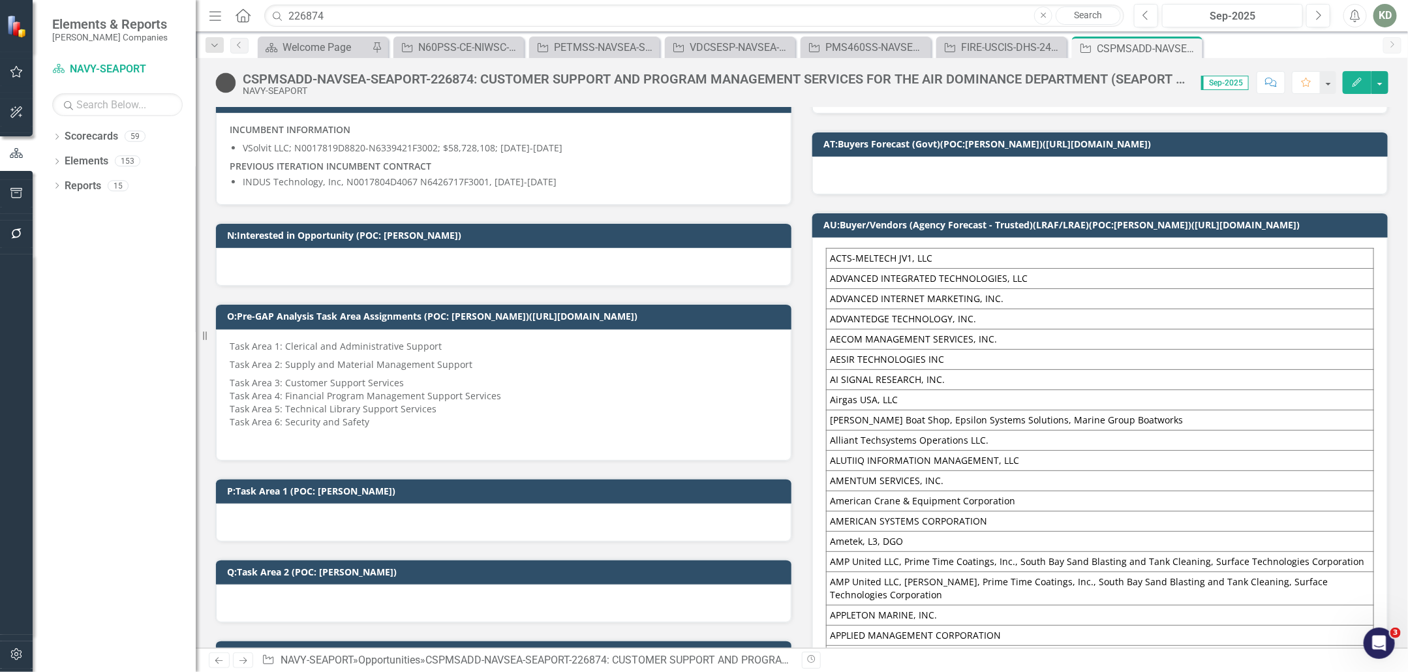
scroll to position [711, 0]
